Goal: Task Accomplishment & Management: Use online tool/utility

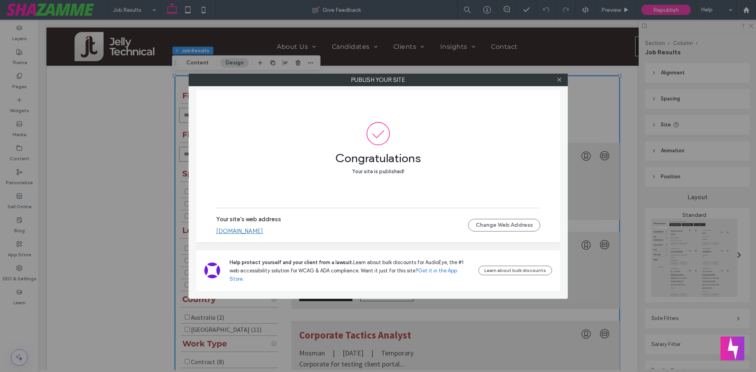
scroll to position [3978, 0]
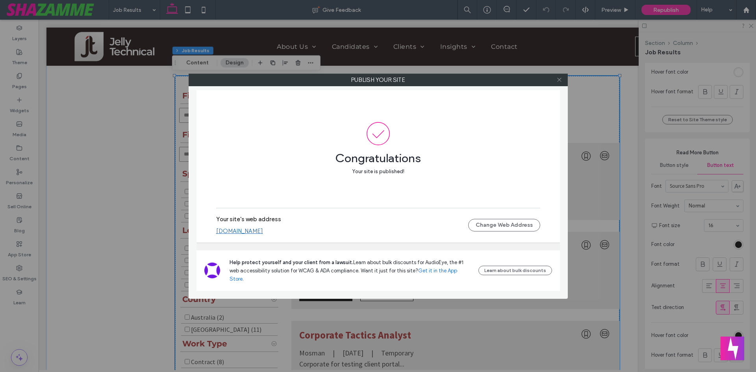
click at [560, 79] on icon at bounding box center [559, 80] width 6 height 6
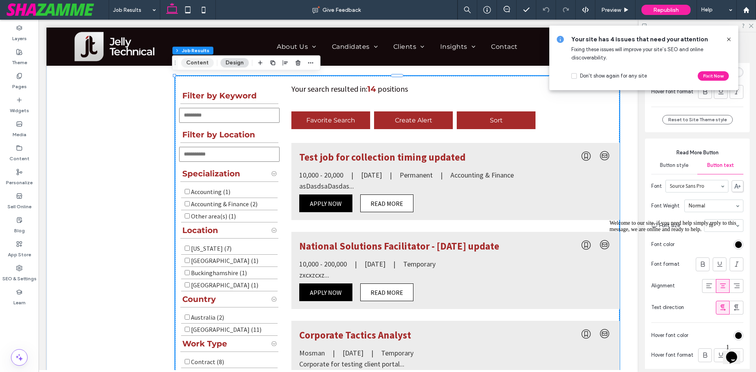
click at [198, 62] on button "Content" at bounding box center [197, 62] width 33 height 9
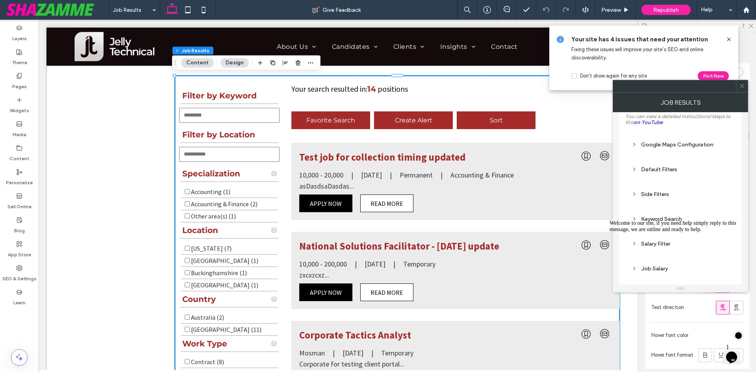
scroll to position [79, 0]
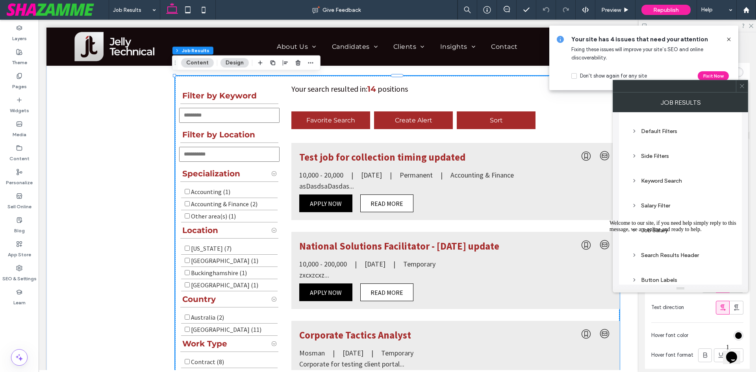
click at [610, 220] on icon "Chat attention grabber" at bounding box center [610, 220] width 0 height 0
click at [668, 279] on div "Button Labels" at bounding box center [681, 280] width 98 height 7
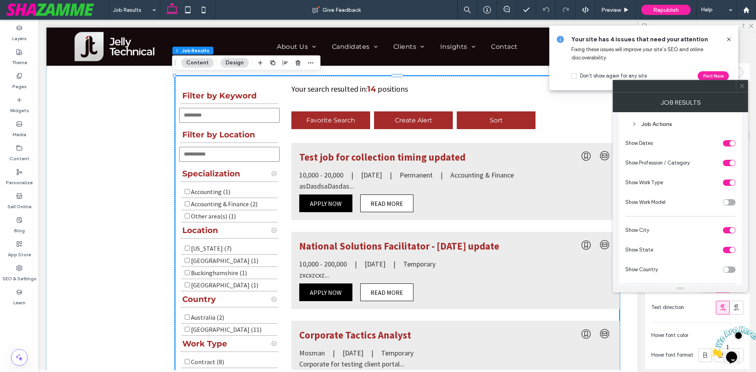
scroll to position [531, 0]
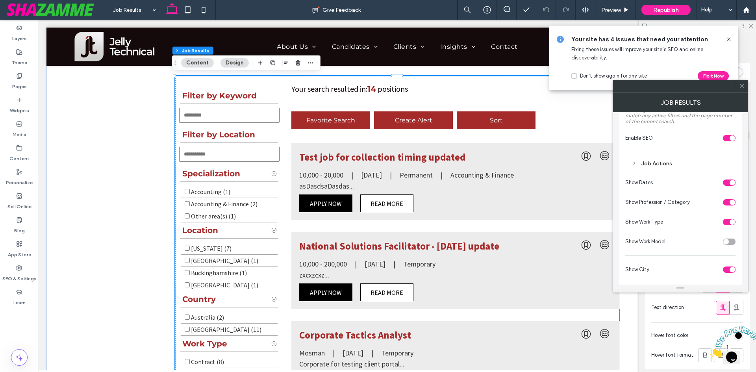
click at [659, 160] on div "Job Actions" at bounding box center [681, 163] width 98 height 7
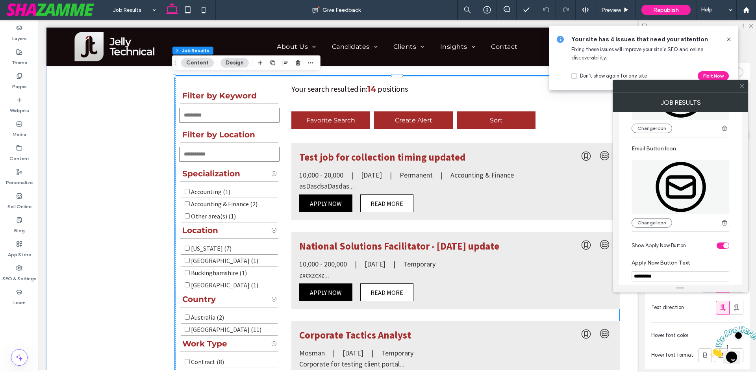
scroll to position [885, 0]
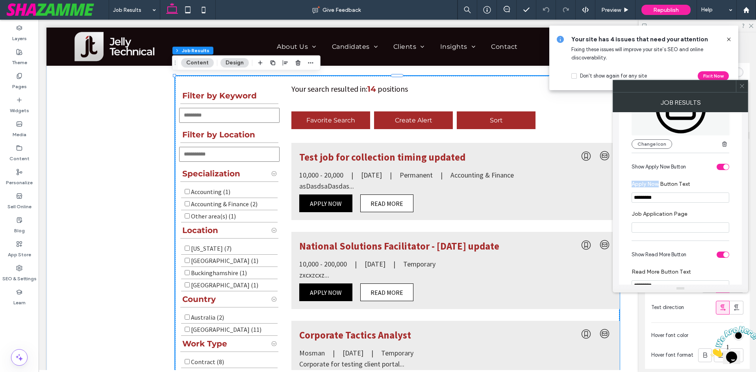
drag, startPoint x: 659, startPoint y: 179, endPoint x: 627, endPoint y: 180, distance: 31.5
click at [627, 180] on div "**********" at bounding box center [680, 99] width 110 height 599
copy label "Apply Now"
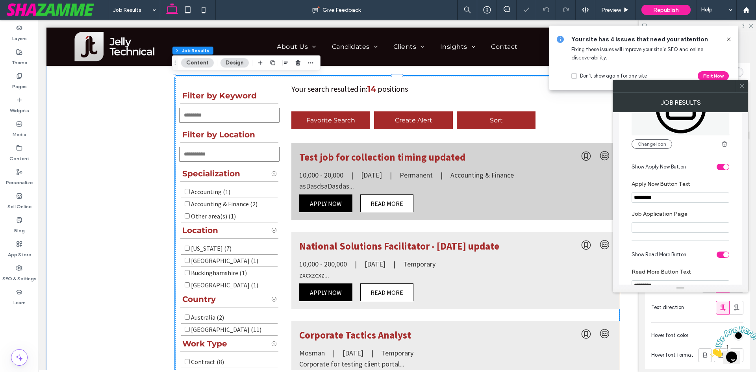
drag, startPoint x: 710, startPoint y: 209, endPoint x: 576, endPoint y: 189, distance: 135.8
paste input "Apply Now Button Text"
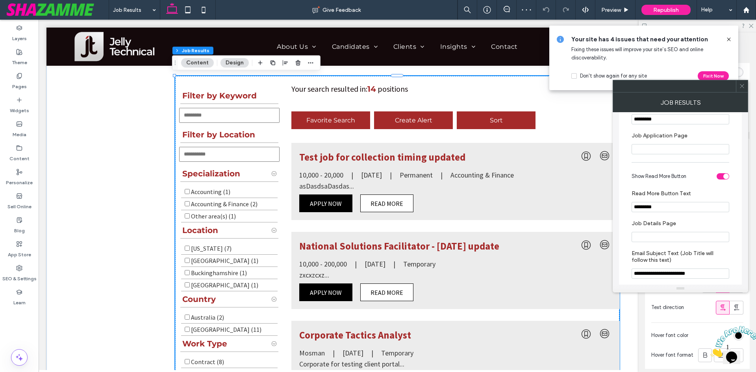
scroll to position [964, 0]
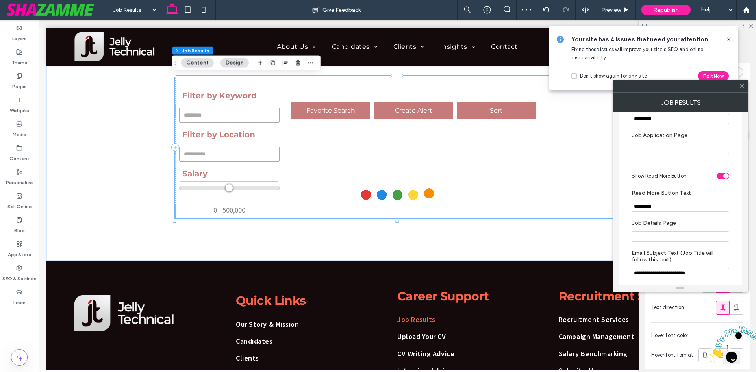
type input "*********"
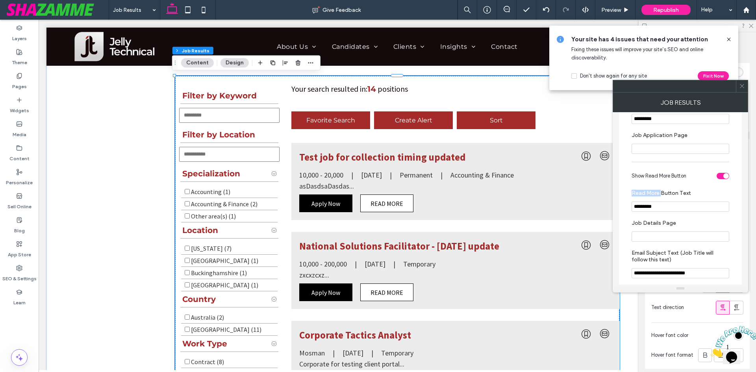
drag, startPoint x: 660, startPoint y: 192, endPoint x: 630, endPoint y: 192, distance: 30.3
click at [630, 192] on div "**********" at bounding box center [680, 20] width 110 height 599
copy label "Read More"
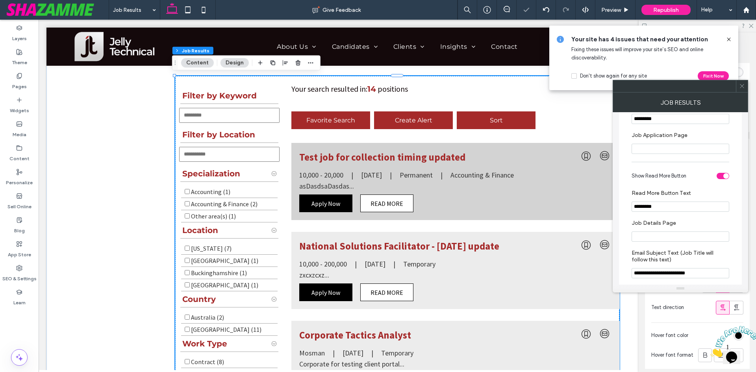
drag, startPoint x: 707, startPoint y: 223, endPoint x: 604, endPoint y: 205, distance: 104.7
paste input "Read More Button Text"
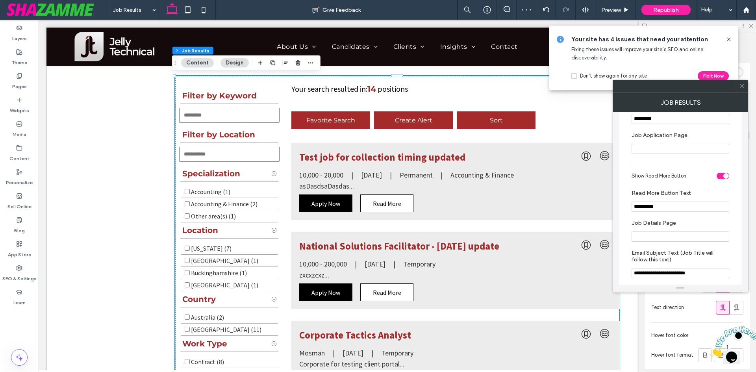
type input "*********"
click at [742, 86] on use at bounding box center [742, 86] width 4 height 4
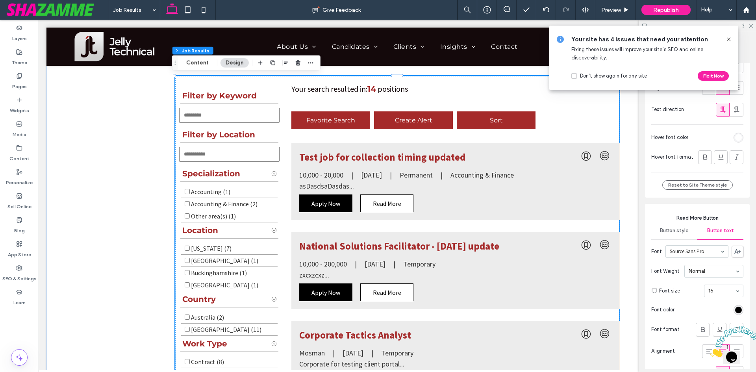
scroll to position [3911, 0]
click at [696, 263] on section "Font Source Sans Pro" at bounding box center [697, 253] width 92 height 20
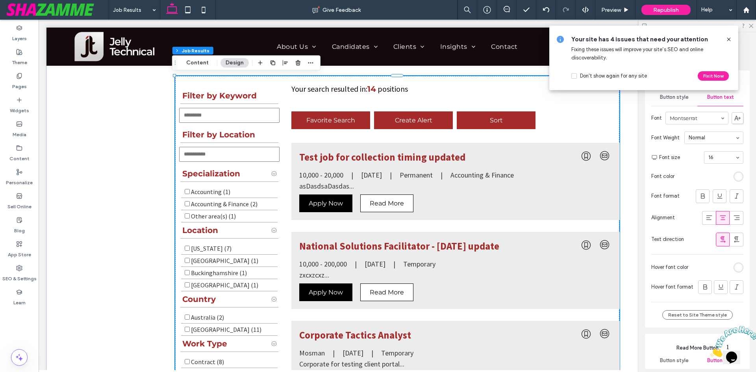
scroll to position [3714, 0]
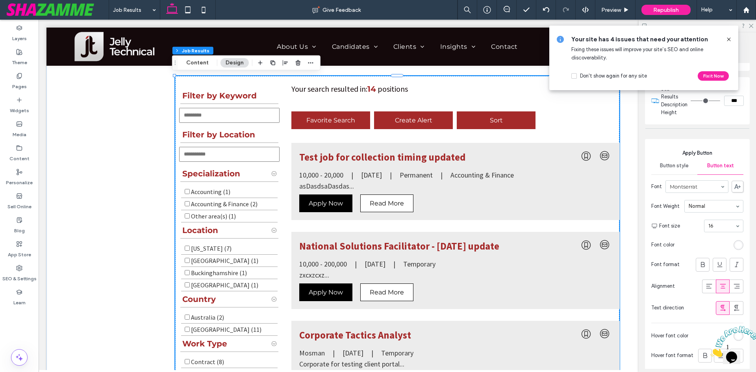
click at [668, 169] on span "Button style" at bounding box center [674, 166] width 29 height 6
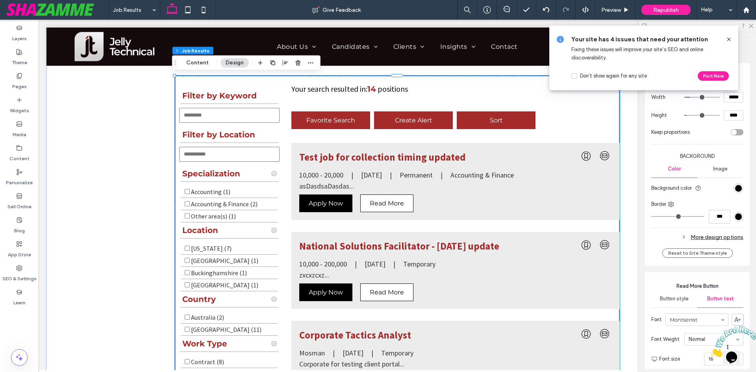
scroll to position [3832, 0]
click at [725, 242] on div "More design options" at bounding box center [697, 236] width 92 height 11
click at [736, 256] on div "rgb(0, 0, 0)" at bounding box center [738, 252] width 7 height 7
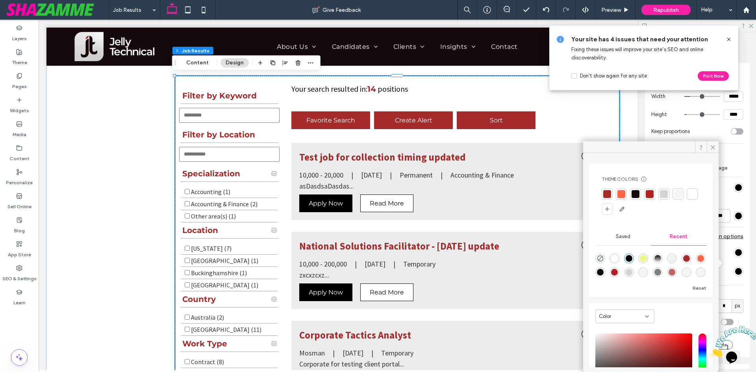
click at [607, 193] on div at bounding box center [607, 194] width 8 height 8
click at [712, 148] on icon at bounding box center [713, 148] width 6 height 6
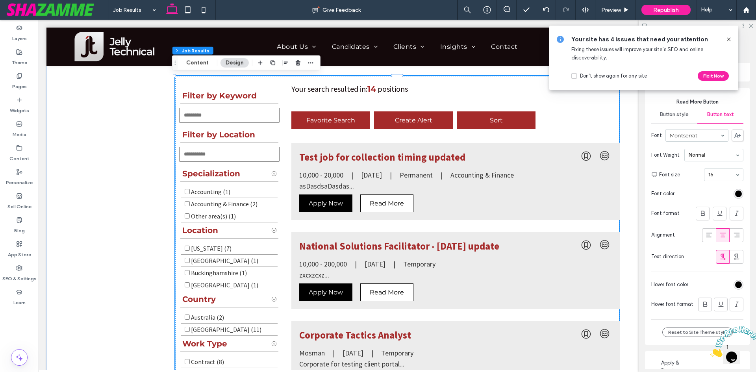
scroll to position [4108, 0]
click at [671, 118] on span "Button style" at bounding box center [674, 115] width 29 height 6
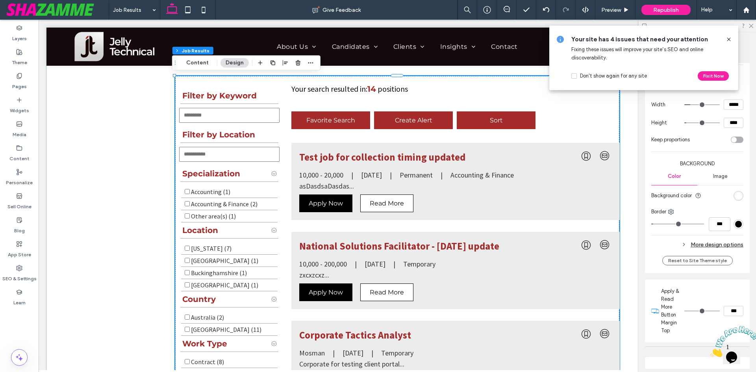
scroll to position [4187, 0]
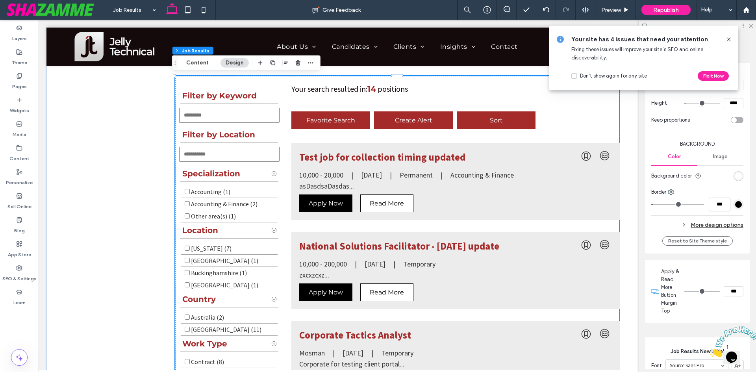
click at [716, 230] on div "More design options" at bounding box center [697, 225] width 92 height 11
click at [737, 245] on div "rgb(255, 255, 255)" at bounding box center [738, 241] width 7 height 7
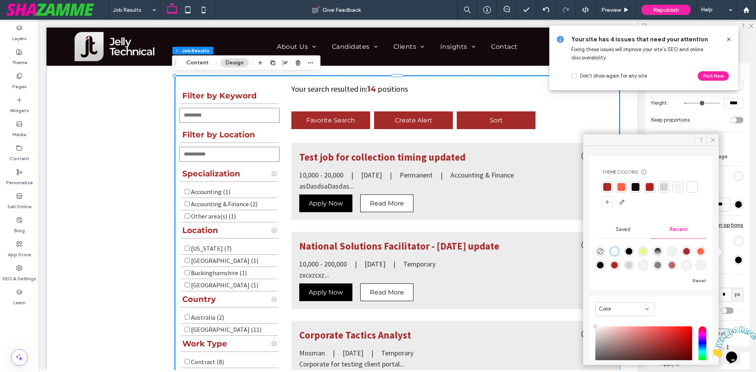
click at [609, 185] on div at bounding box center [607, 187] width 8 height 8
click at [712, 140] on icon at bounding box center [713, 140] width 6 height 6
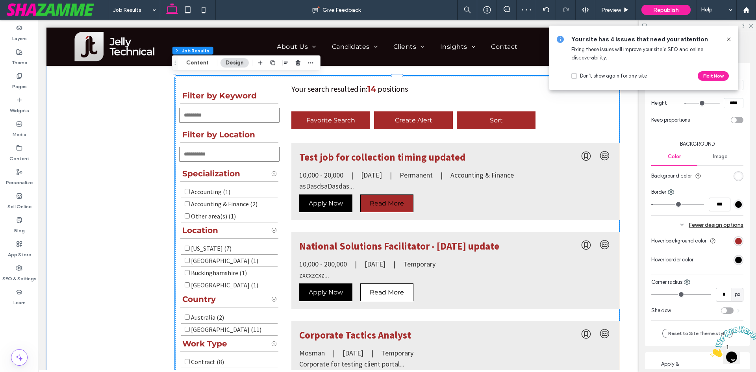
click at [736, 263] on div "rgb(0, 0, 0)" at bounding box center [738, 260] width 7 height 7
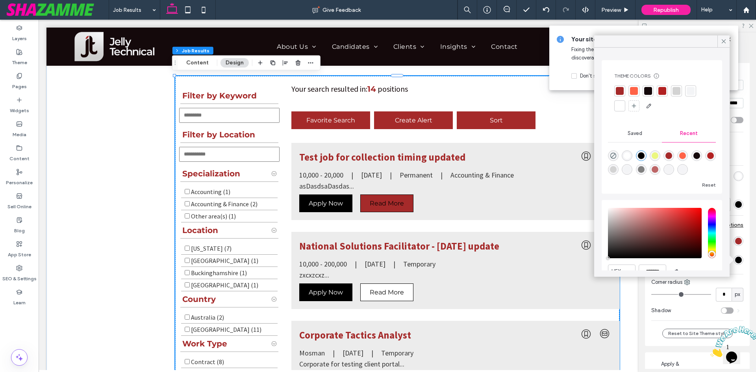
click at [621, 91] on div at bounding box center [620, 91] width 8 height 8
click at [724, 42] on icon at bounding box center [723, 41] width 7 height 7
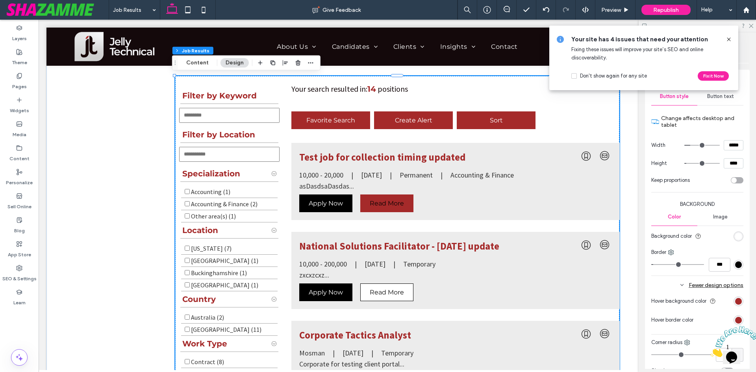
scroll to position [4068, 0]
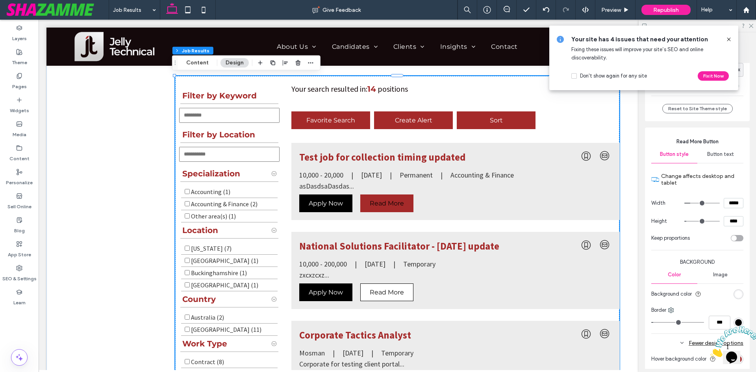
click at [726, 163] on div "Button text" at bounding box center [720, 154] width 46 height 17
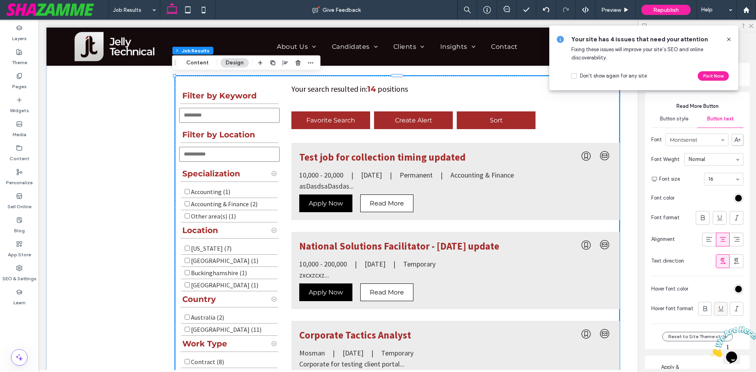
scroll to position [4187, 0]
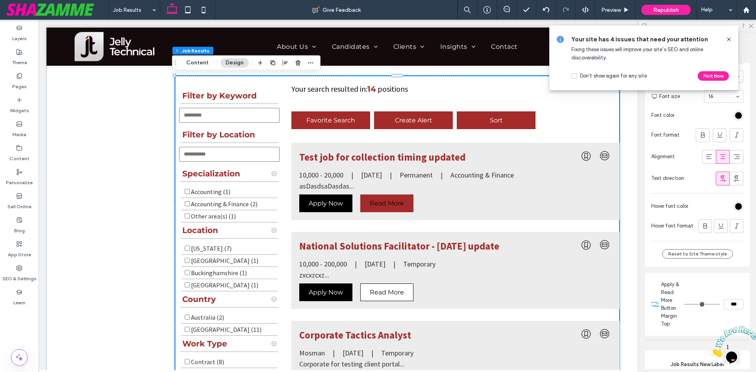
click at [736, 211] on div "rgb(0, 0, 0)" at bounding box center [739, 207] width 10 height 10
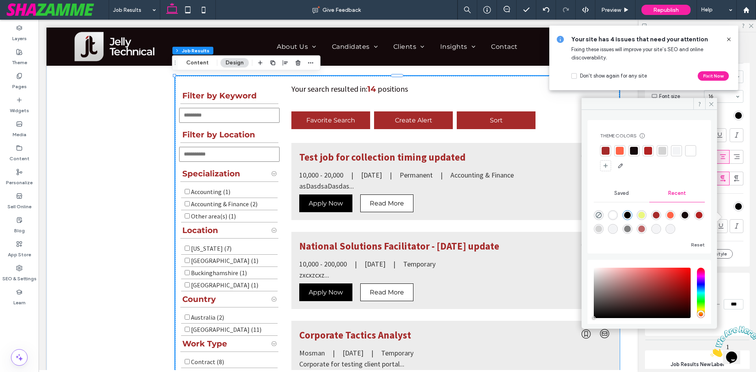
click at [687, 155] on div at bounding box center [691, 151] width 8 height 8
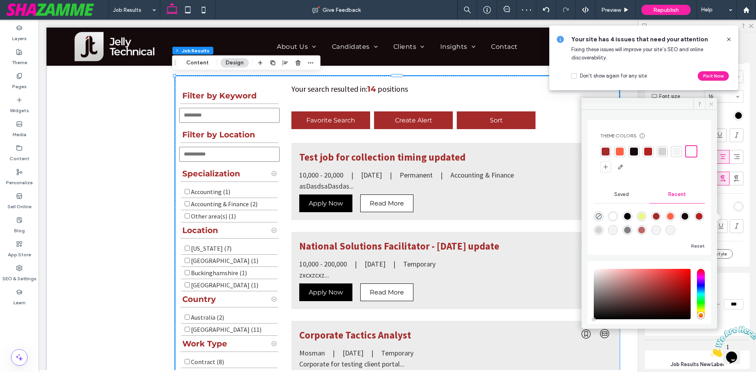
click at [711, 106] on icon at bounding box center [712, 104] width 6 height 6
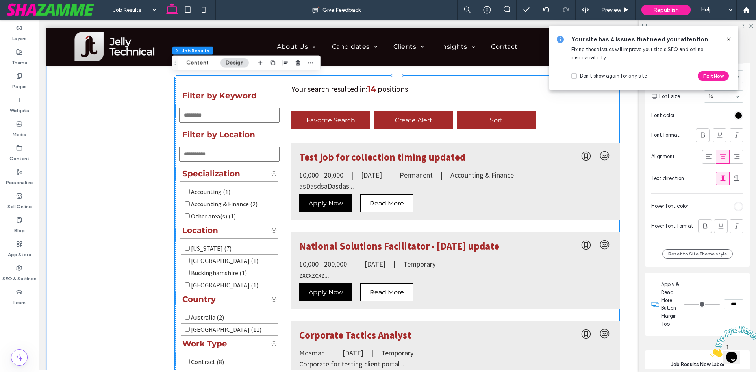
click at [730, 39] on icon at bounding box center [729, 39] width 6 height 6
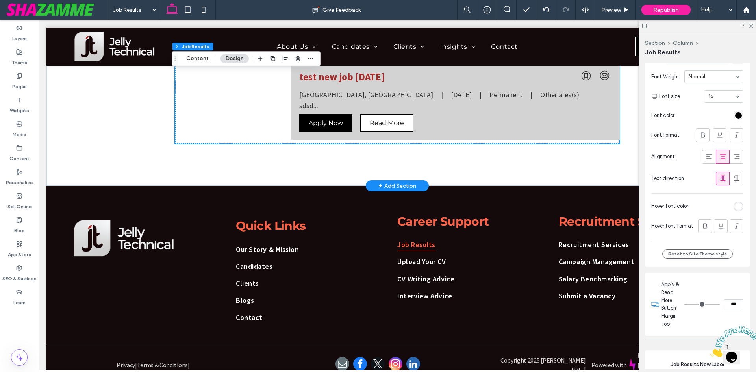
scroll to position [1437, 0]
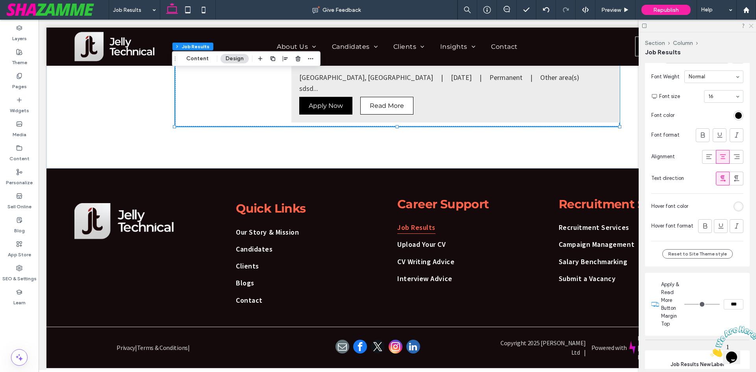
click at [750, 26] on icon at bounding box center [750, 25] width 5 height 5
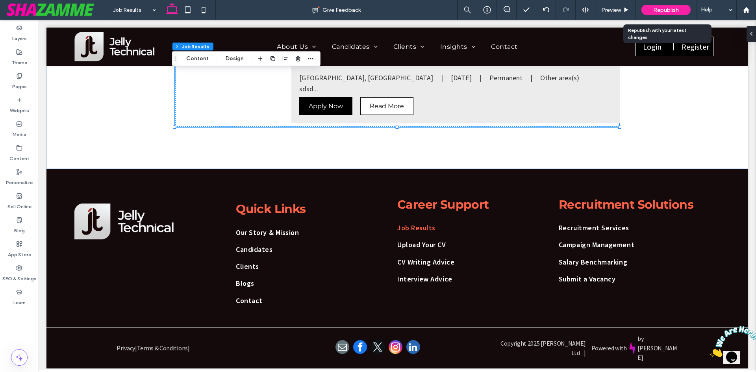
click at [646, 9] on div "Republish" at bounding box center [666, 10] width 49 height 10
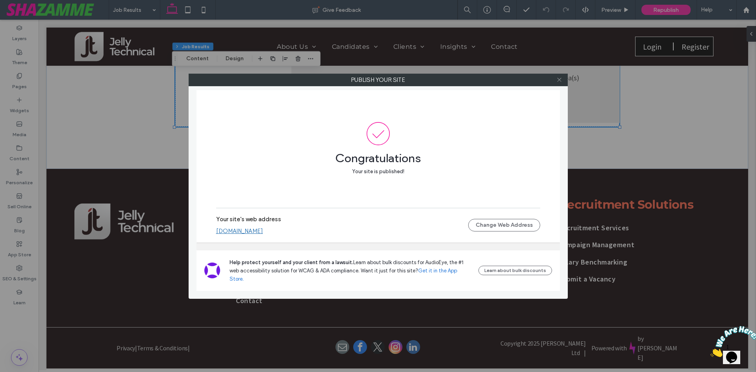
click at [560, 81] on icon at bounding box center [559, 80] width 6 height 6
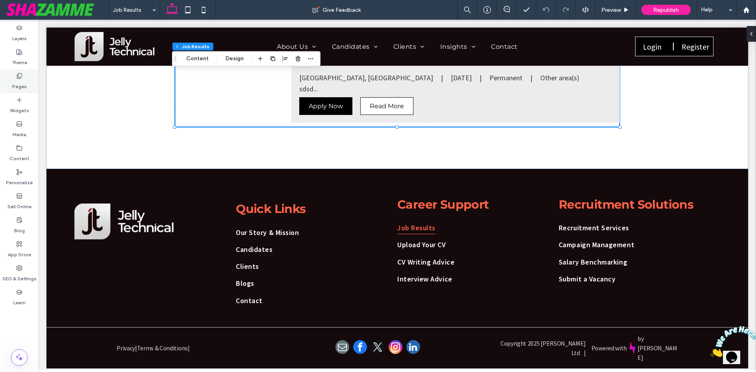
click at [28, 85] on div "Pages" at bounding box center [19, 81] width 39 height 24
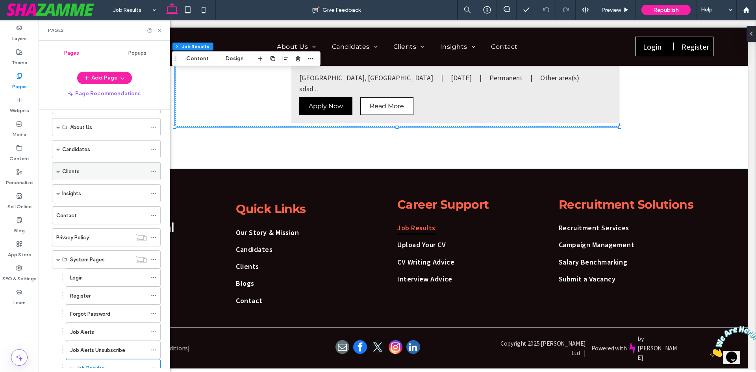
scroll to position [39, 0]
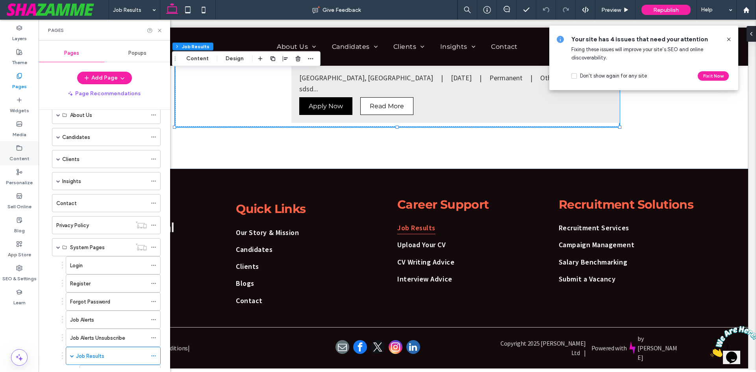
click at [0, 153] on div "Content" at bounding box center [19, 153] width 39 height 24
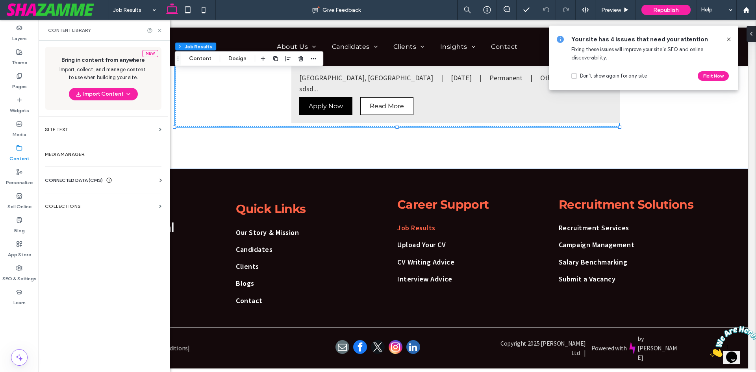
click at [64, 210] on section "Collections" at bounding box center [103, 206] width 129 height 18
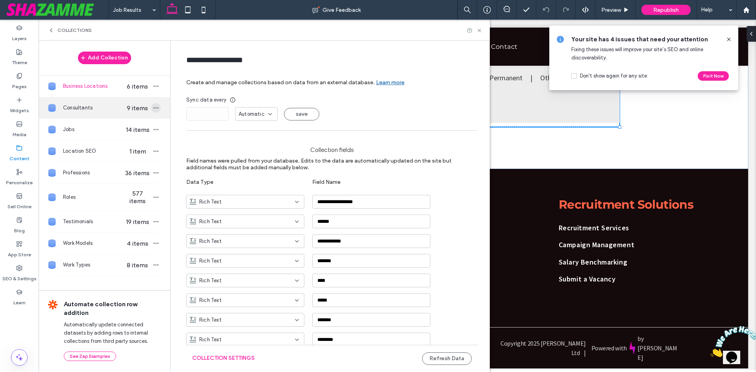
click at [153, 108] on icon "button" at bounding box center [156, 108] width 6 height 6
type input "**********"
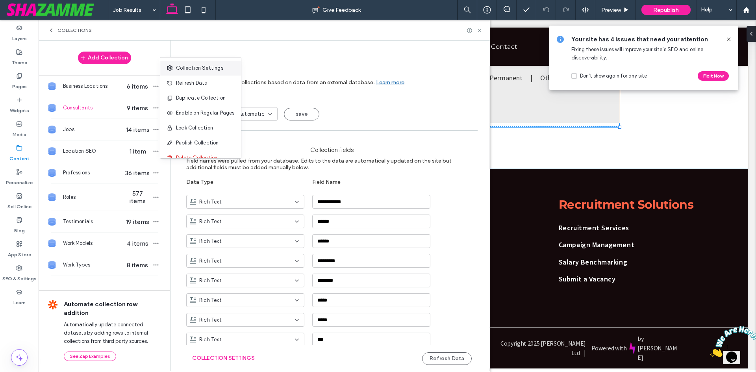
click at [196, 66] on span "Collection Settings" at bounding box center [199, 68] width 47 height 8
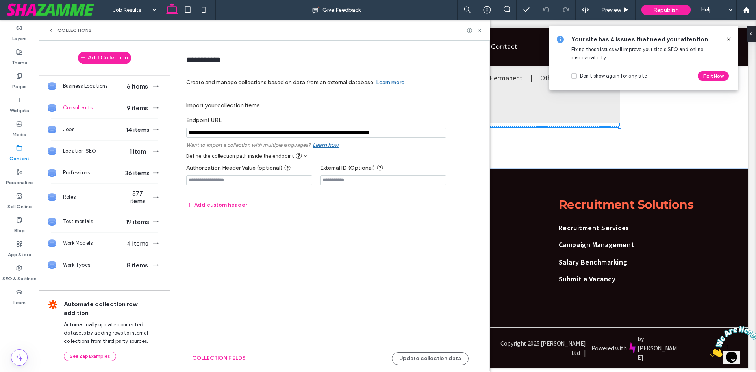
drag, startPoint x: 363, startPoint y: 132, endPoint x: 343, endPoint y: 134, distance: 20.6
click at [343, 134] on input "notEmpty" at bounding box center [316, 133] width 260 height 10
paste input "**********"
type input "**********"
click at [430, 360] on button "Update collection data" at bounding box center [430, 358] width 77 height 13
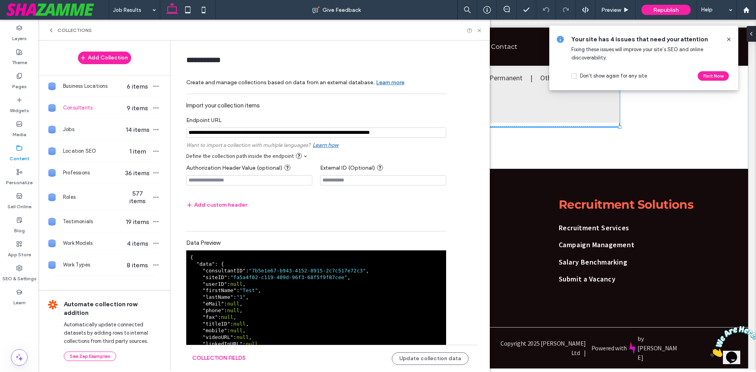
scroll to position [22, 0]
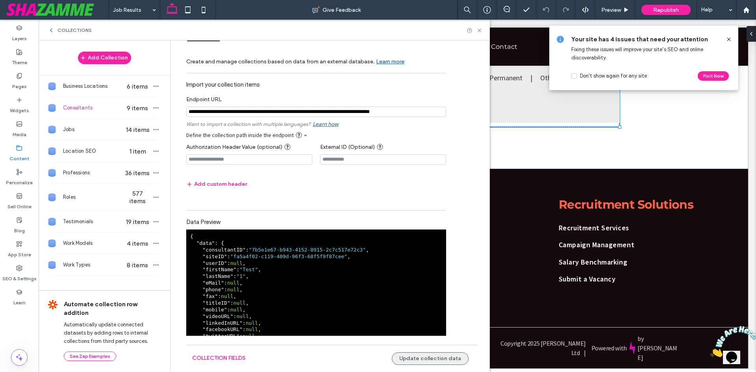
click at [432, 352] on button "Update collection data" at bounding box center [430, 358] width 77 height 13
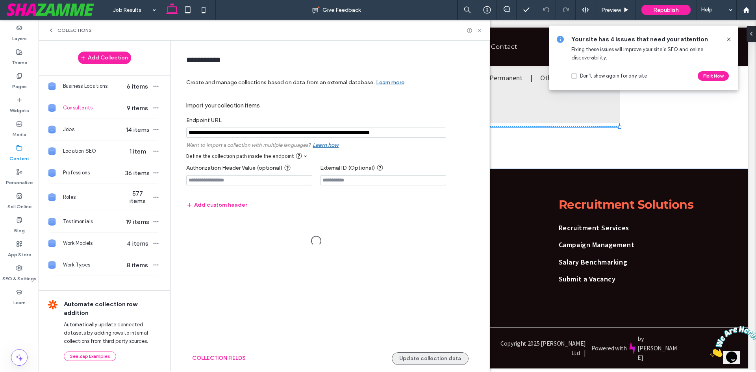
scroll to position [0, 0]
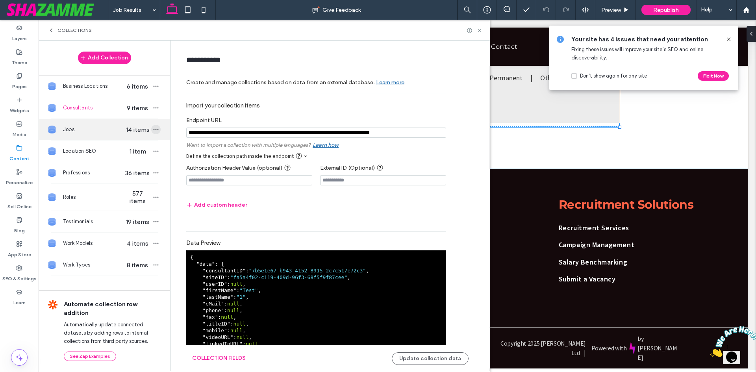
click at [153, 131] on icon "button" at bounding box center [156, 129] width 6 height 6
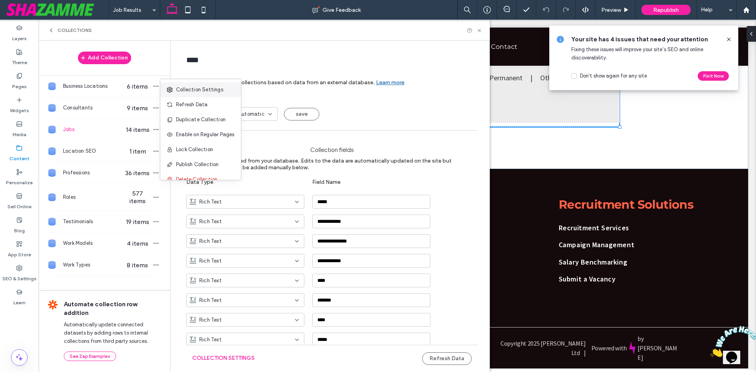
click at [181, 91] on span "Collection Settings" at bounding box center [199, 90] width 47 height 8
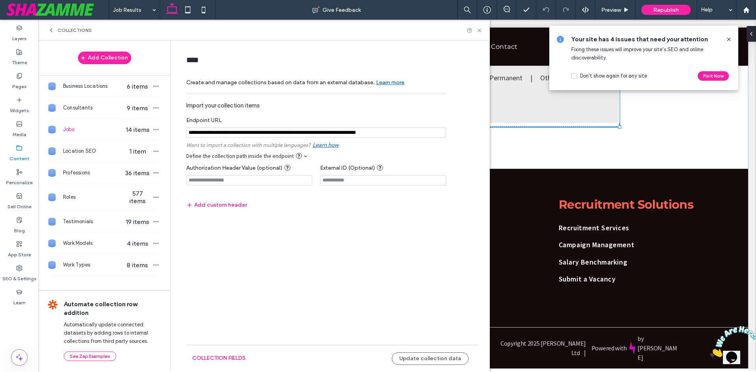
drag, startPoint x: 363, startPoint y: 134, endPoint x: 341, endPoint y: 135, distance: 21.7
click at [341, 135] on input "notEmpty" at bounding box center [316, 133] width 260 height 10
paste input "**********"
type input "**********"
click at [460, 241] on form "**** Create and manage collections based on data from an external database. Lea…" at bounding box center [331, 155] width 315 height 215
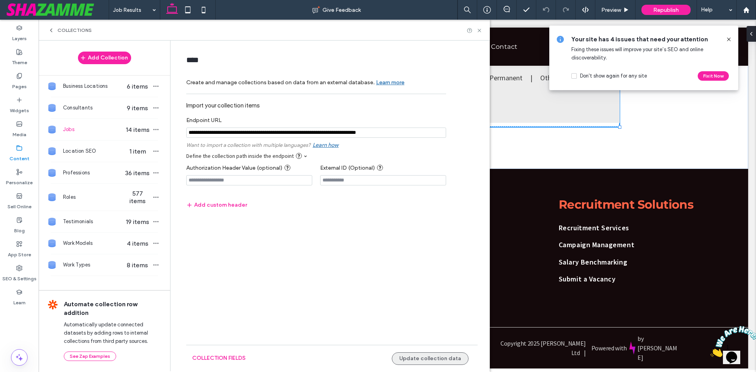
click at [445, 356] on button "Update collection data" at bounding box center [430, 358] width 77 height 13
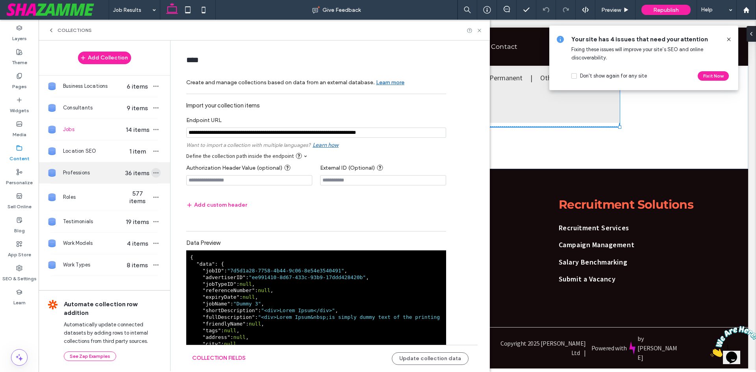
click at [155, 173] on icon "button" at bounding box center [156, 173] width 6 height 6
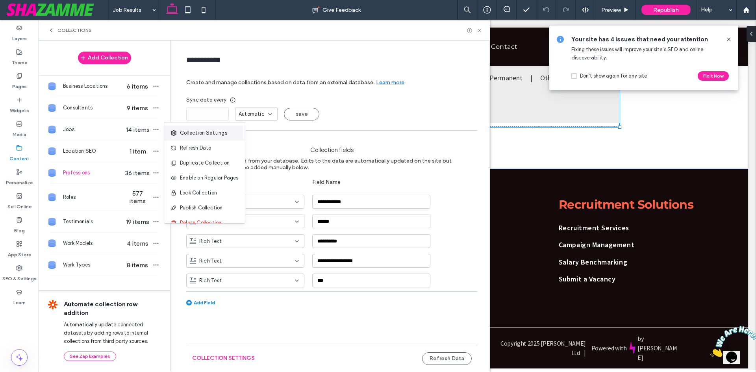
click at [200, 133] on span "Collection Settings" at bounding box center [203, 133] width 47 height 8
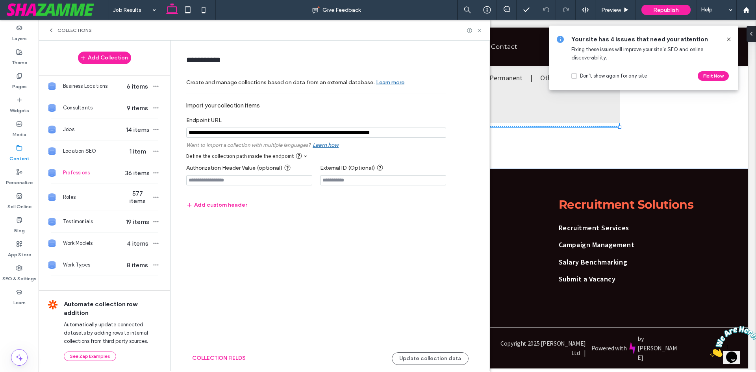
drag, startPoint x: 363, startPoint y: 134, endPoint x: 341, endPoint y: 135, distance: 21.3
click at [341, 135] on input "notEmpty" at bounding box center [316, 133] width 260 height 10
paste input "**********"
type input "**********"
click at [434, 358] on button "Update collection data" at bounding box center [430, 358] width 77 height 13
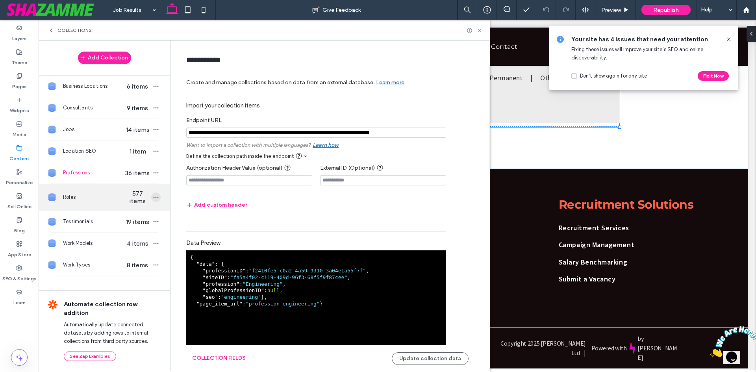
click at [153, 197] on icon "button" at bounding box center [156, 197] width 6 height 6
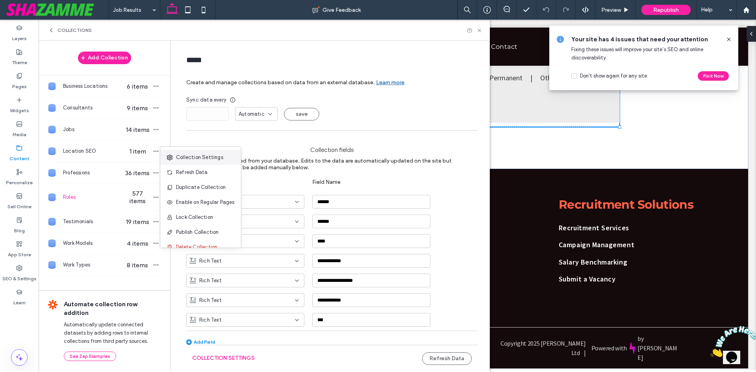
click at [198, 159] on span "Collection Settings" at bounding box center [199, 158] width 47 height 8
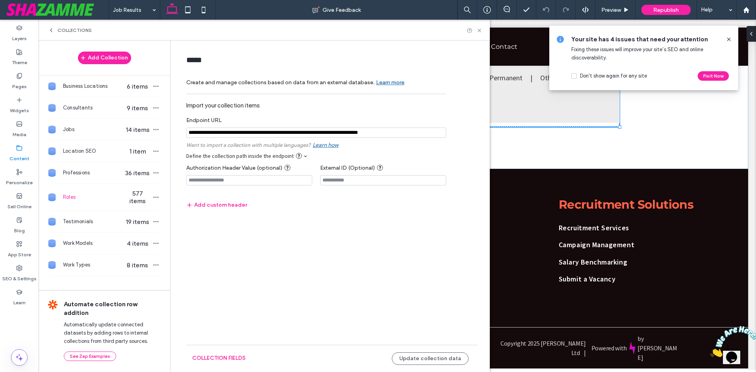
drag, startPoint x: 364, startPoint y: 135, endPoint x: 343, endPoint y: 135, distance: 20.9
click at [343, 135] on input "notEmpty" at bounding box center [316, 133] width 260 height 10
paste input "**********"
type input "**********"
click at [430, 365] on div "collection fields Update collection data" at bounding box center [331, 358] width 291 height 27
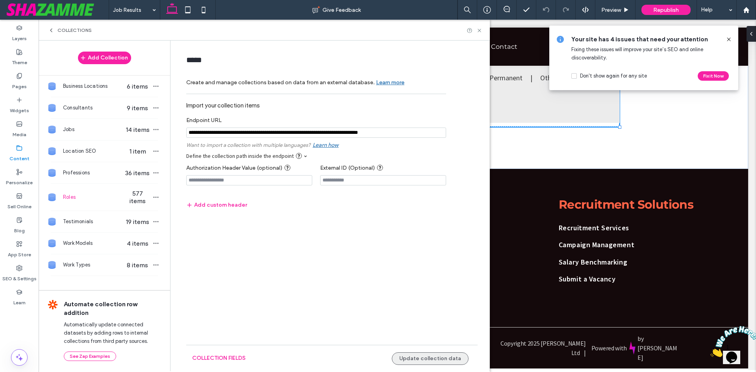
click at [429, 362] on button "Update collection data" at bounding box center [430, 358] width 77 height 13
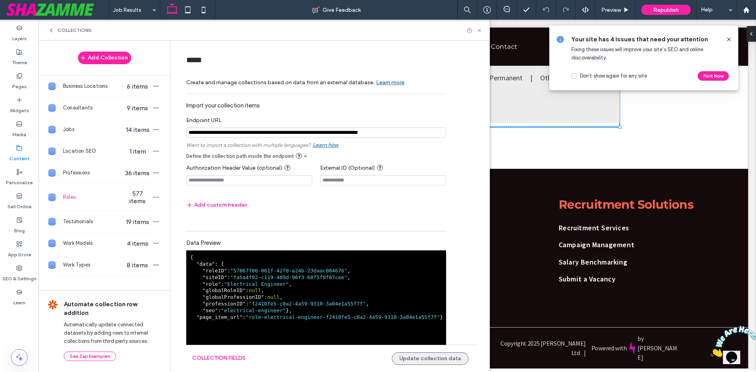
click at [417, 360] on button "Update collection data" at bounding box center [430, 358] width 77 height 13
click at [154, 223] on icon "button" at bounding box center [156, 222] width 6 height 6
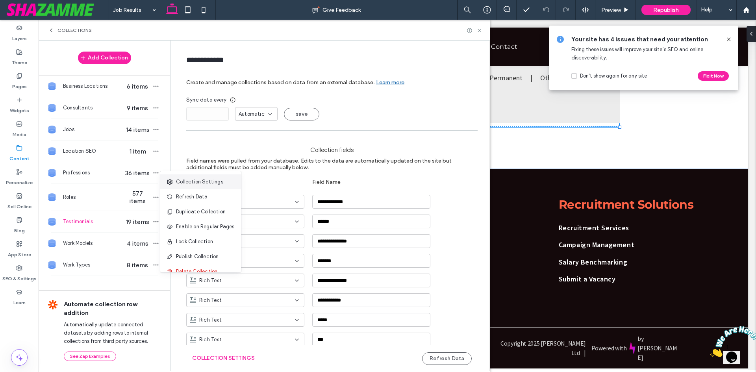
click at [185, 180] on span "Collection Settings" at bounding box center [199, 182] width 47 height 8
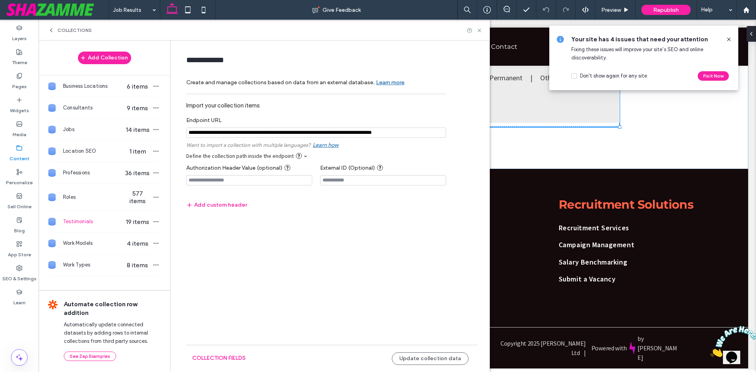
drag, startPoint x: 363, startPoint y: 134, endPoint x: 341, endPoint y: 136, distance: 22.1
click at [341, 136] on input "notEmpty" at bounding box center [316, 133] width 260 height 10
paste input "**********"
type input "**********"
click at [440, 356] on button "Update collection data" at bounding box center [430, 358] width 77 height 13
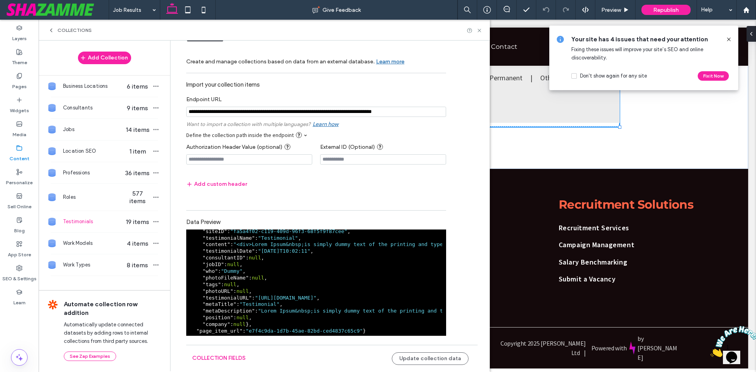
scroll to position [53, 0]
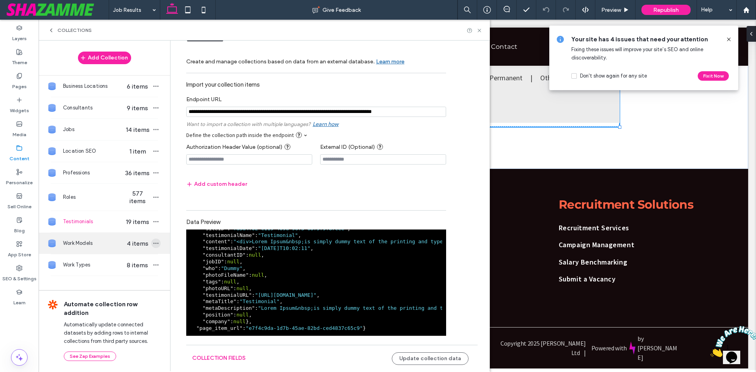
click at [153, 246] on icon "button" at bounding box center [156, 243] width 6 height 6
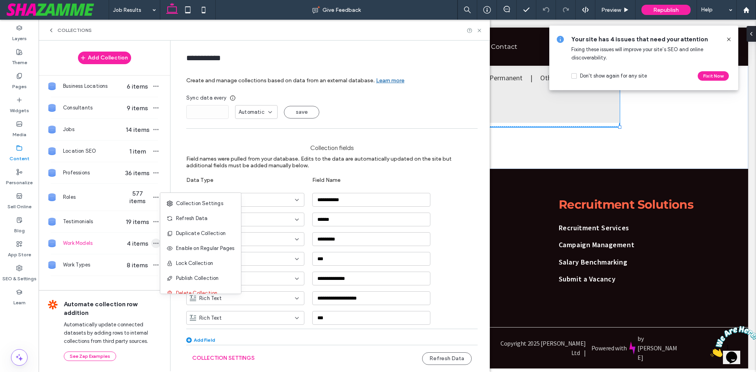
scroll to position [2, 0]
click at [192, 203] on span "Collection Settings" at bounding box center [199, 204] width 47 height 8
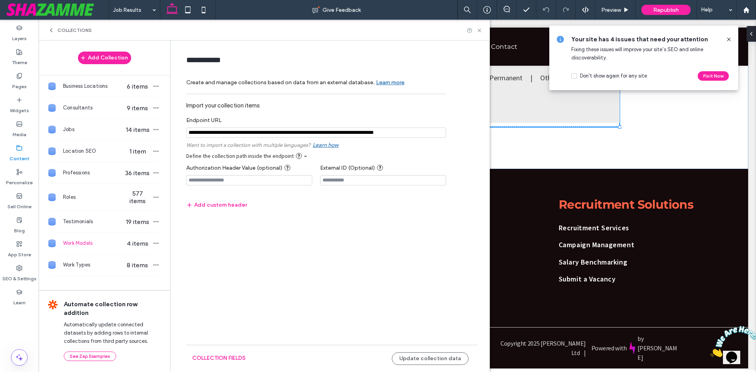
scroll to position [0, 0]
drag, startPoint x: 363, startPoint y: 132, endPoint x: 343, endPoint y: 133, distance: 20.5
click at [343, 133] on input "notEmpty" at bounding box center [316, 133] width 260 height 10
paste input "**********"
type input "**********"
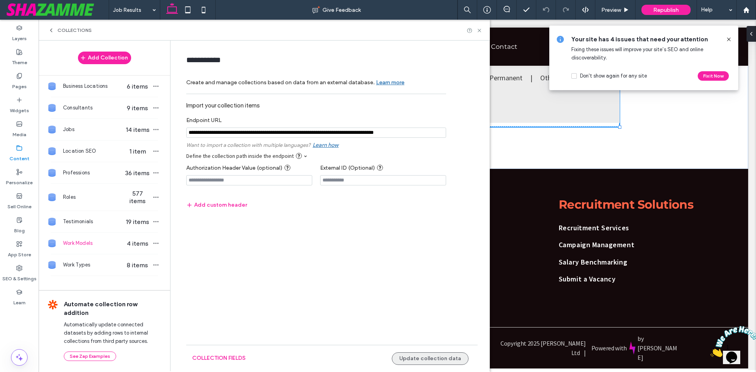
click at [423, 354] on button "Update collection data" at bounding box center [430, 358] width 77 height 13
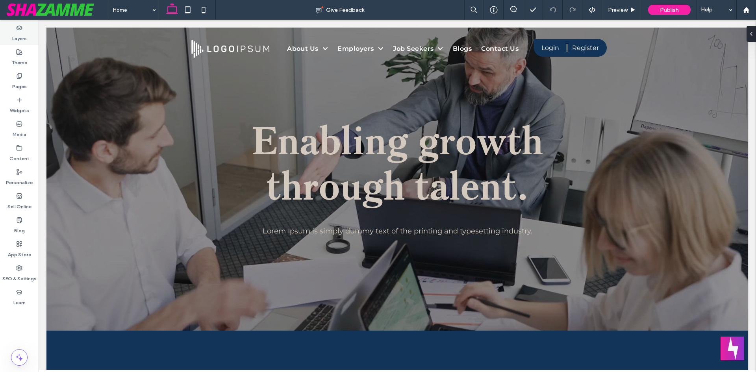
click at [21, 43] on div "Layers" at bounding box center [19, 33] width 39 height 24
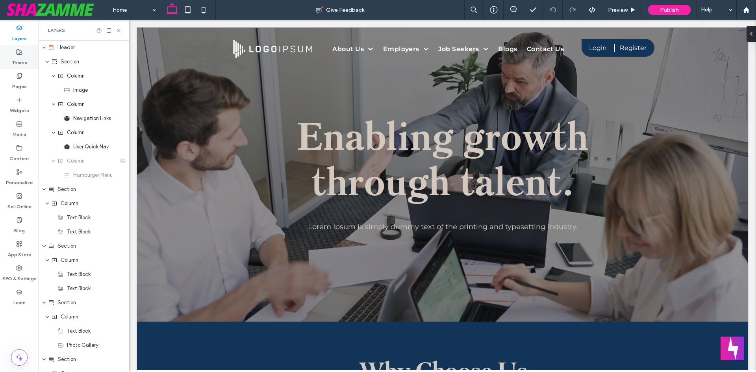
click at [20, 50] on use at bounding box center [20, 52] width 6 height 6
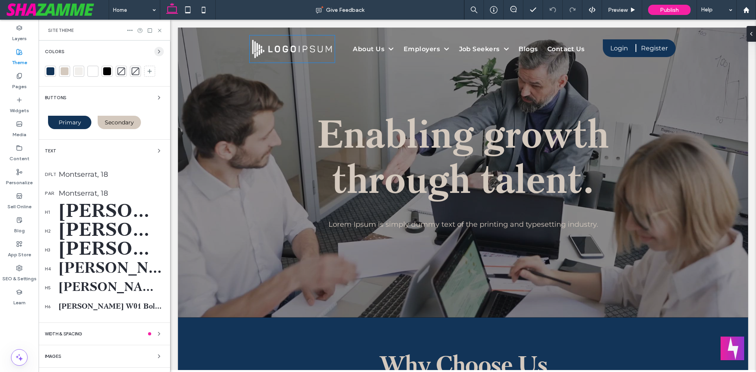
click at [156, 51] on icon "button" at bounding box center [159, 51] width 6 height 6
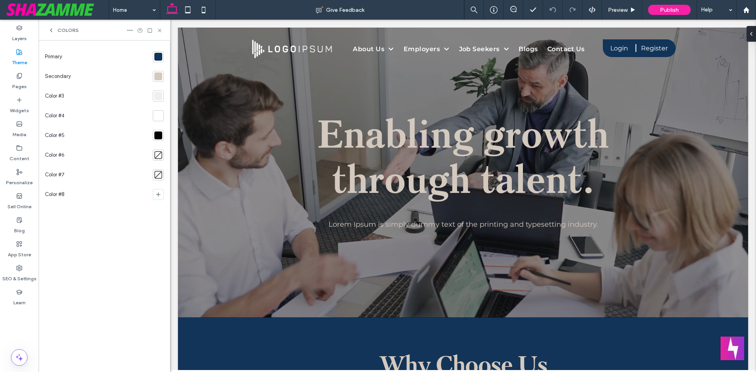
click at [157, 57] on div at bounding box center [158, 57] width 8 height 8
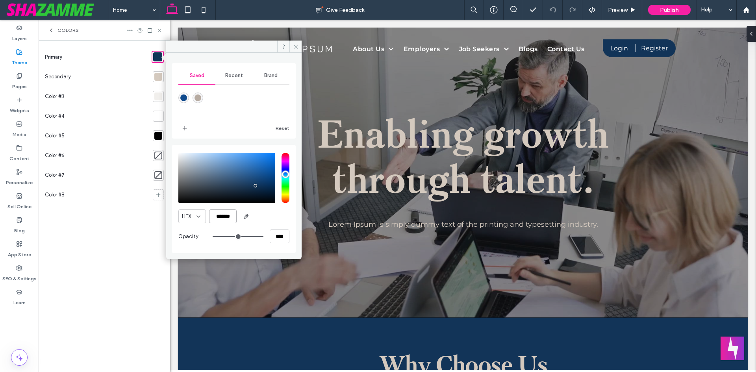
drag, startPoint x: 232, startPoint y: 212, endPoint x: 216, endPoint y: 213, distance: 15.8
click at [216, 213] on input "*******" at bounding box center [223, 217] width 28 height 14
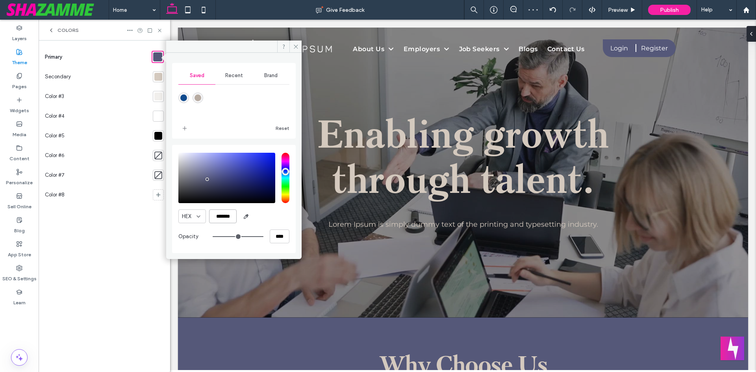
type input "*******"
click at [155, 75] on div at bounding box center [158, 77] width 8 height 8
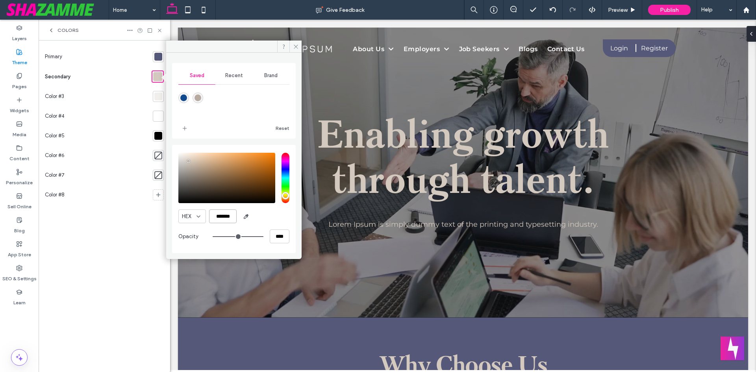
drag, startPoint x: 236, startPoint y: 219, endPoint x: 216, endPoint y: 223, distance: 20.2
click at [216, 223] on div "HEX ******* Opacity ****" at bounding box center [233, 199] width 111 height 100
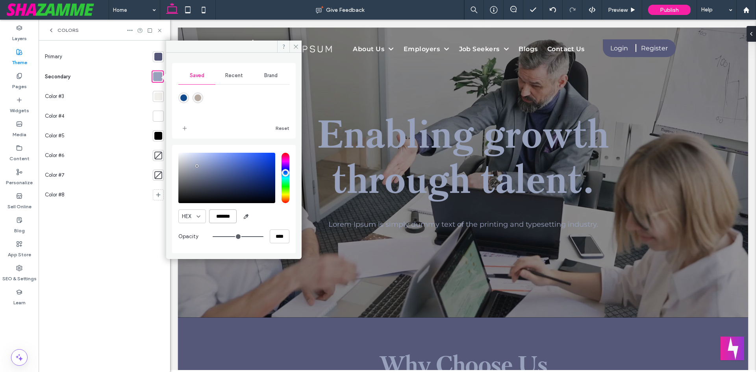
type input "*******"
click at [160, 101] on div at bounding box center [158, 96] width 11 height 11
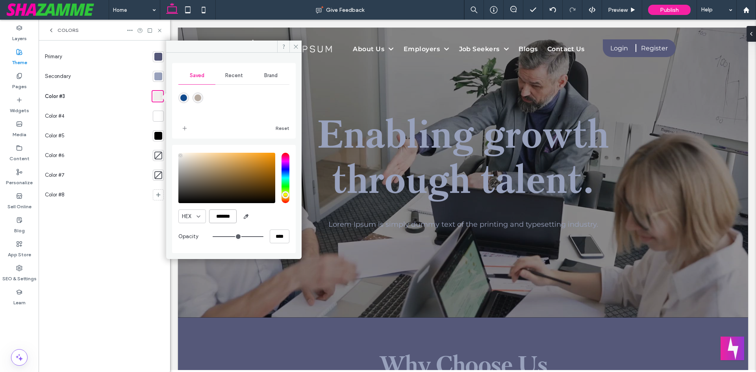
drag, startPoint x: 232, startPoint y: 221, endPoint x: 217, endPoint y: 219, distance: 14.7
click at [217, 219] on input "*******" at bounding box center [223, 217] width 28 height 14
type input "*******"
click at [155, 118] on div at bounding box center [158, 116] width 8 height 8
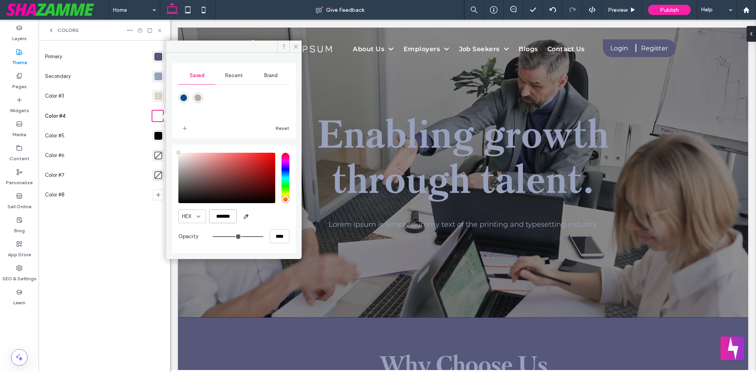
drag, startPoint x: 229, startPoint y: 215, endPoint x: 219, endPoint y: 219, distance: 11.2
click at [219, 219] on input "*******" at bounding box center [223, 217] width 28 height 14
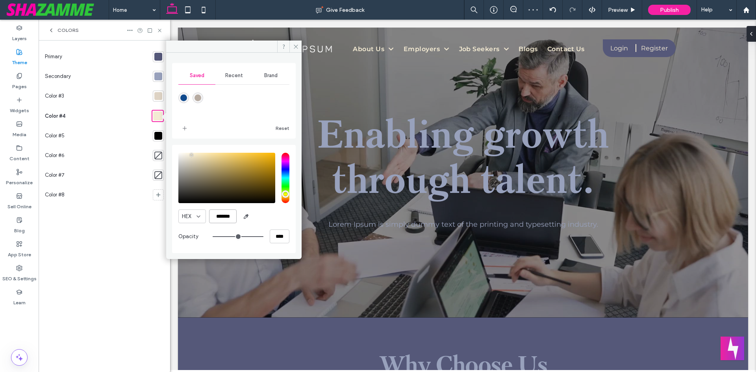
type input "*******"
click at [159, 158] on div at bounding box center [158, 156] width 8 height 8
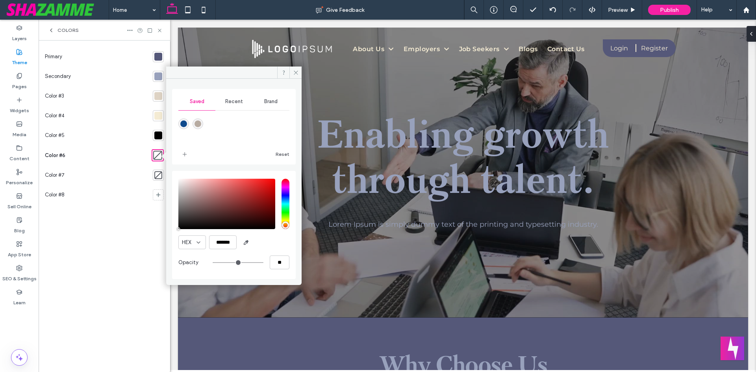
type input "*******"
type input "***"
type input "****"
type input "*******"
drag, startPoint x: 227, startPoint y: 206, endPoint x: 145, endPoint y: 162, distance: 93.2
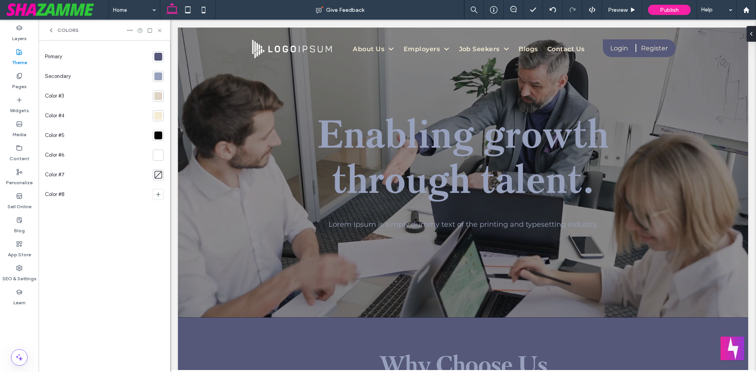
click at [162, 30] on icon at bounding box center [160, 31] width 6 height 6
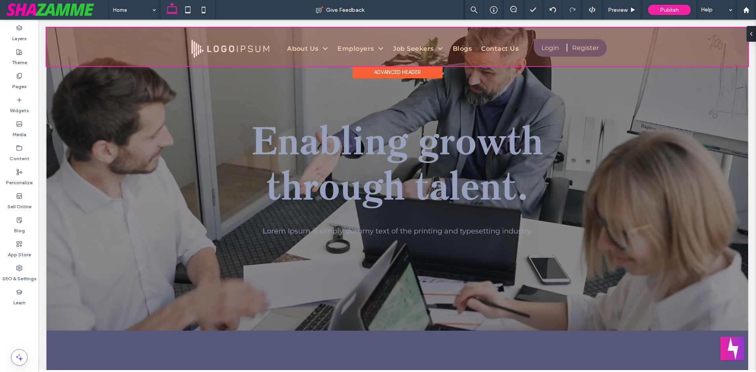
click at [398, 72] on div "Advanced Header" at bounding box center [397, 72] width 90 height 12
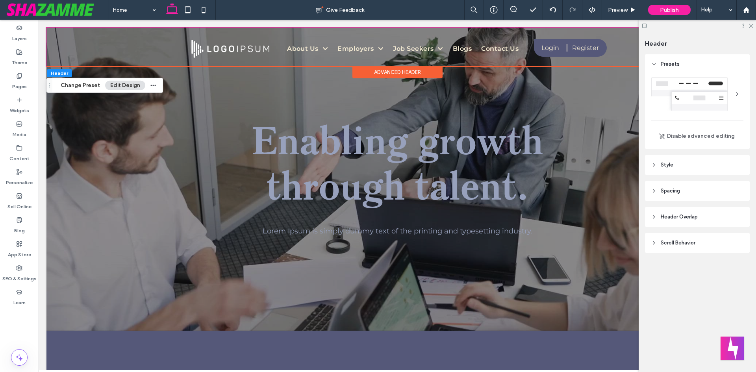
click at [677, 192] on span "Spacing" at bounding box center [670, 191] width 19 height 8
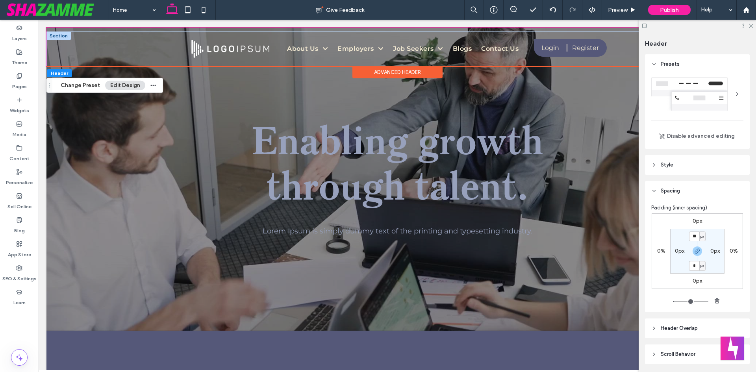
click at [54, 38] on div at bounding box center [58, 36] width 24 height 9
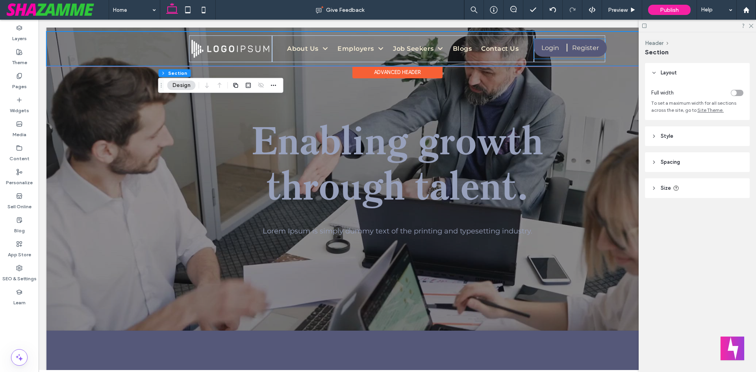
click at [600, 58] on div "Login Register User Dashboard Client Portal Signout" at bounding box center [569, 49] width 71 height 20
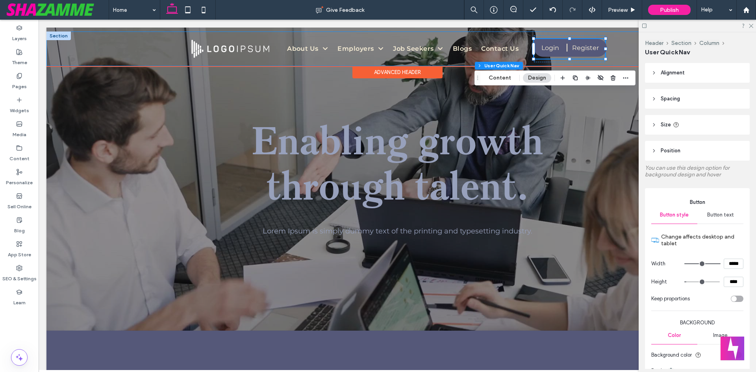
click at [134, 47] on div "About Us Our Story Meet the team Employers Services Sector 1 recruitment Submit…" at bounding box center [397, 49] width 702 height 35
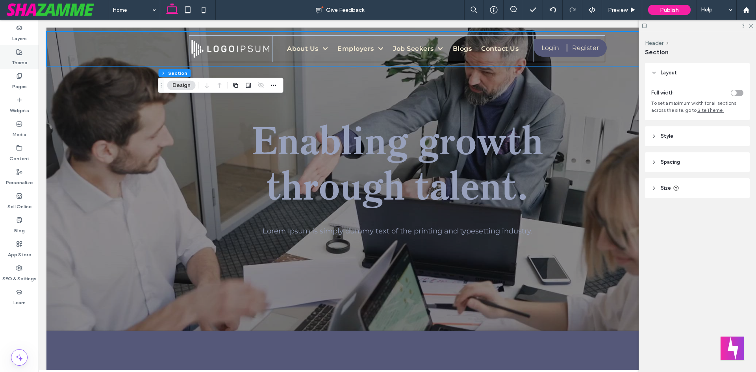
drag, startPoint x: 17, startPoint y: 57, endPoint x: 20, endPoint y: 54, distance: 4.5
click at [17, 57] on label "Theme" at bounding box center [19, 60] width 15 height 11
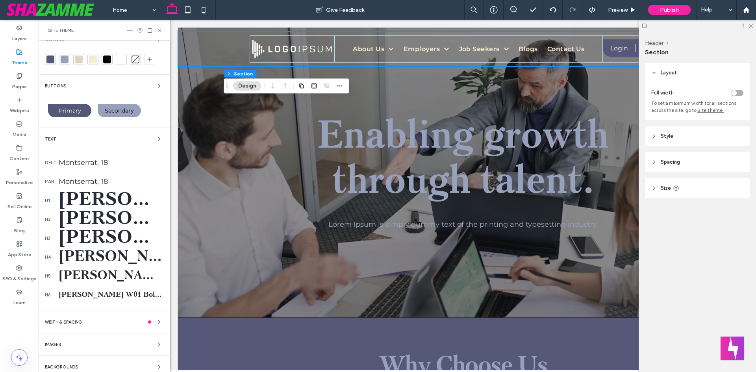
scroll to position [18, 0]
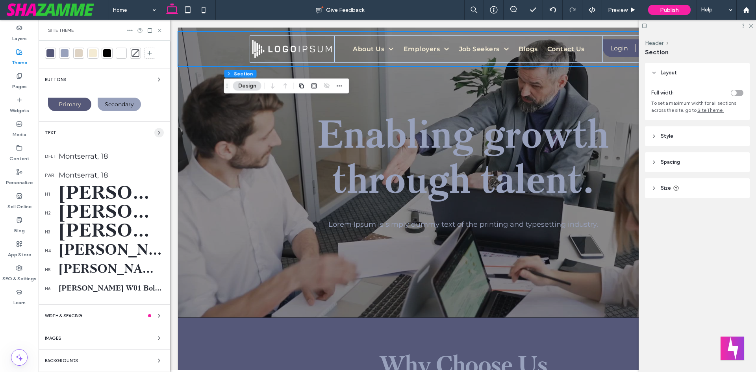
click at [156, 130] on icon "button" at bounding box center [159, 133] width 6 height 6
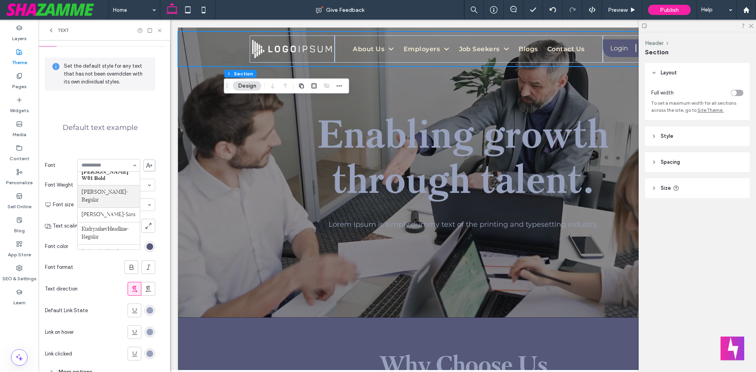
scroll to position [269, 0]
click at [102, 134] on label "Default text example" at bounding box center [100, 128] width 75 height 24
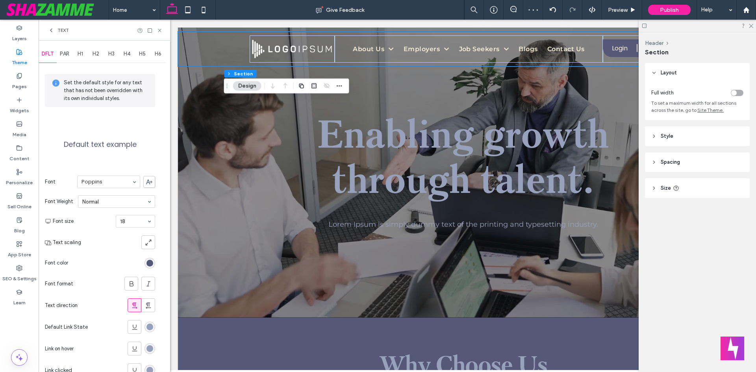
scroll to position [0, 0]
click at [67, 53] on span "PAR" at bounding box center [64, 55] width 9 height 6
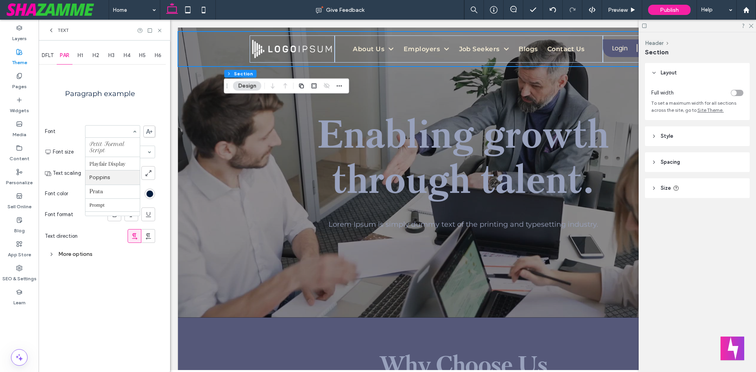
scroll to position [651, 0]
click at [78, 53] on div "H1" at bounding box center [80, 55] width 16 height 17
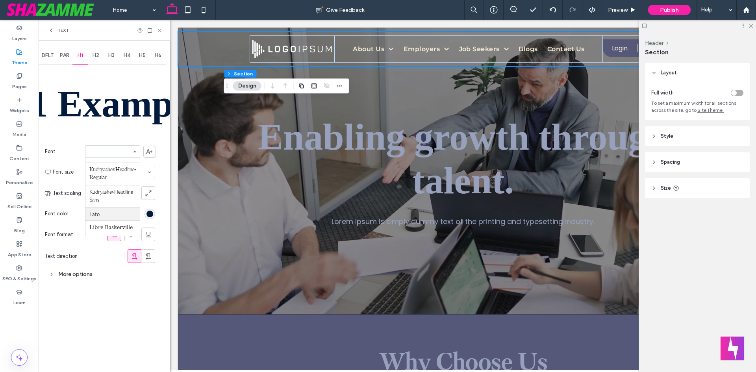
scroll to position [454, 0]
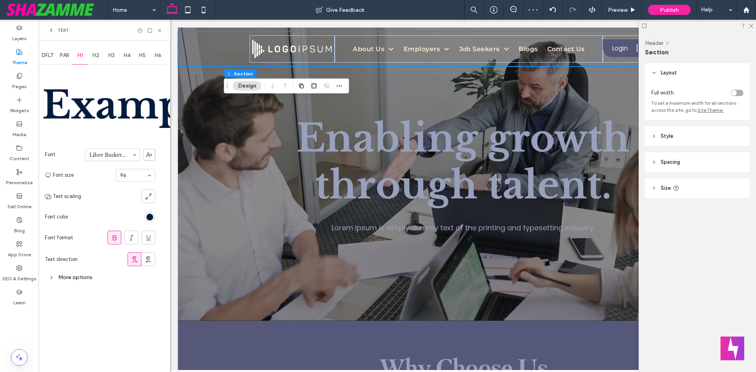
click at [109, 154] on input at bounding box center [110, 155] width 43 height 6
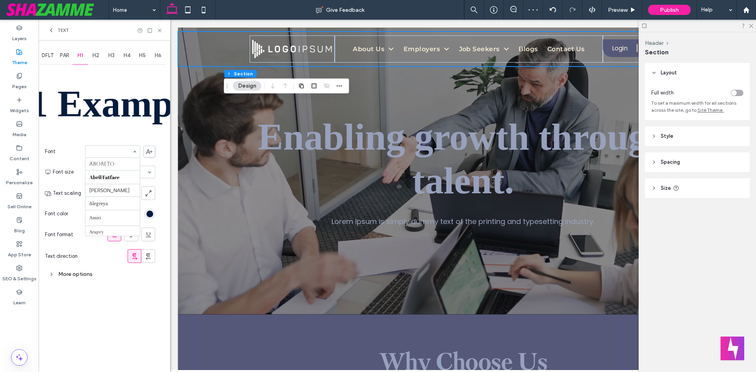
click at [108, 157] on div "Aboreto Abril Fatface Albert Sans Alegreya Amiri Arapey Arial Barlow Be Vietnam…" at bounding box center [112, 151] width 55 height 13
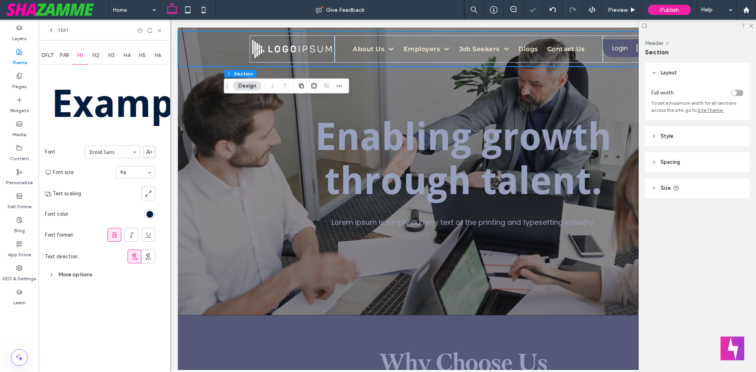
click at [119, 156] on div at bounding box center [112, 152] width 54 height 12
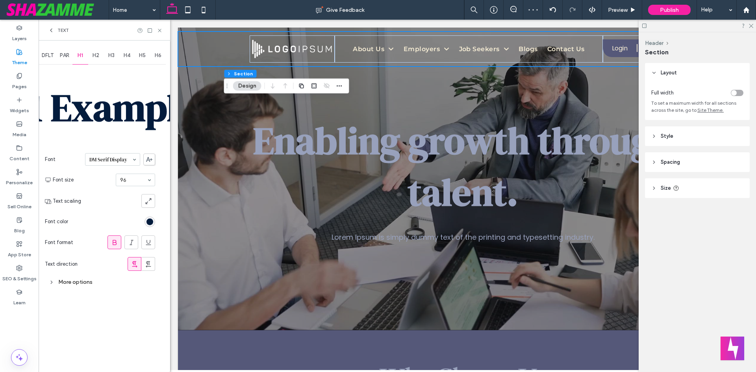
click at [115, 155] on div at bounding box center [112, 160] width 54 height 12
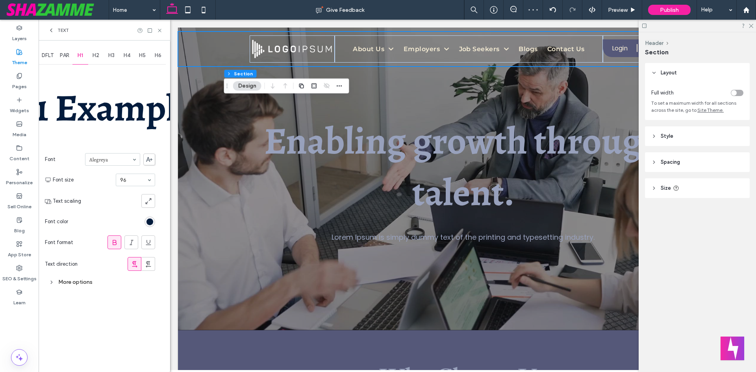
click at [105, 162] on input at bounding box center [110, 160] width 43 height 6
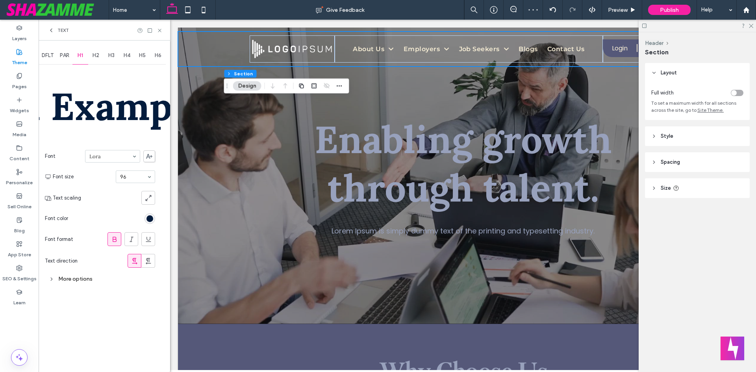
click at [113, 160] on div at bounding box center [112, 156] width 54 height 12
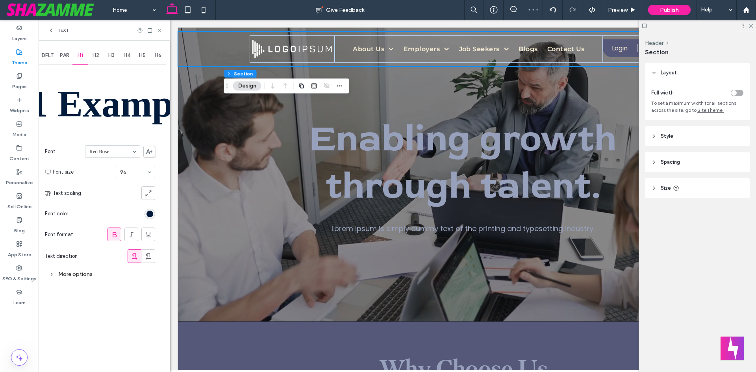
click at [122, 154] on input at bounding box center [110, 152] width 43 height 6
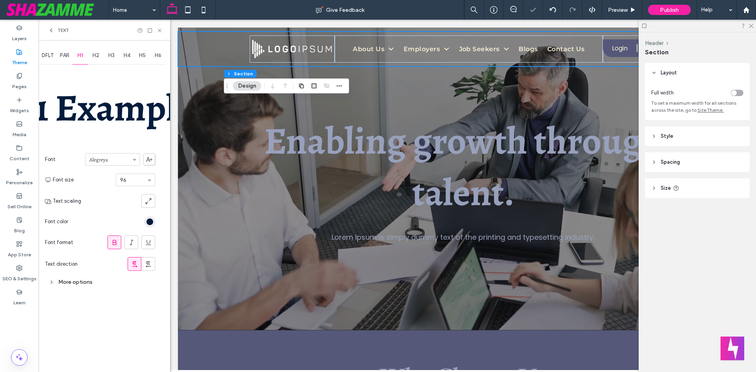
click at [116, 163] on div at bounding box center [112, 160] width 54 height 12
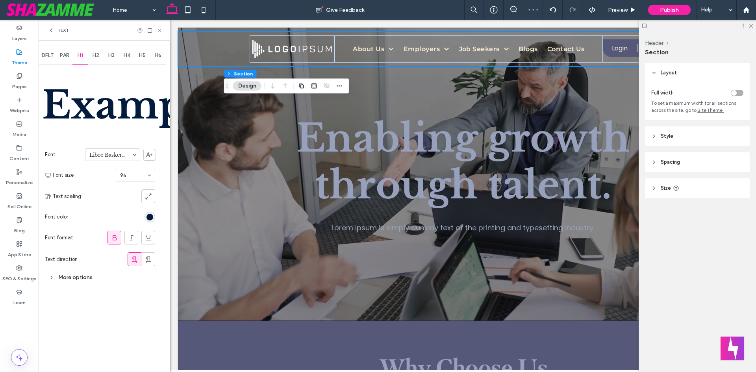
click at [126, 156] on input at bounding box center [110, 155] width 43 height 6
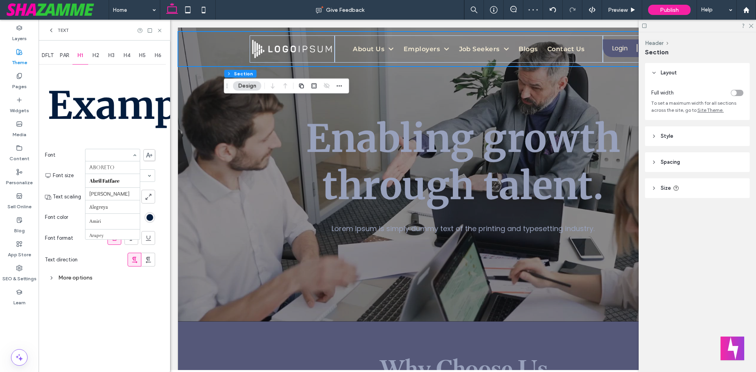
click at [116, 152] on input at bounding box center [110, 155] width 43 height 6
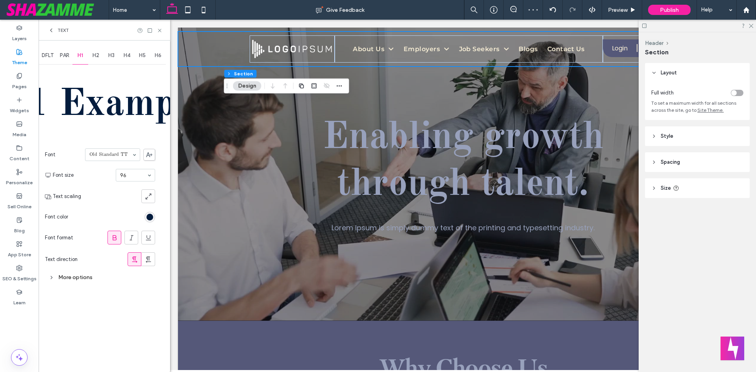
click at [100, 161] on section "Font Old Standard TT" at bounding box center [100, 155] width 110 height 20
click at [103, 161] on div "Old Standard TT" at bounding box center [112, 154] width 55 height 13
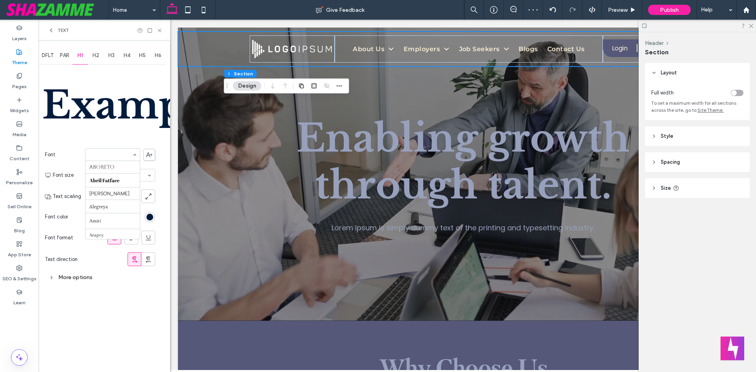
click at [131, 154] on div "Aboreto Abril Fatface Albert Sans Alegreya Amiri Arapey Arial Barlow Be Vietnam…" at bounding box center [112, 154] width 55 height 13
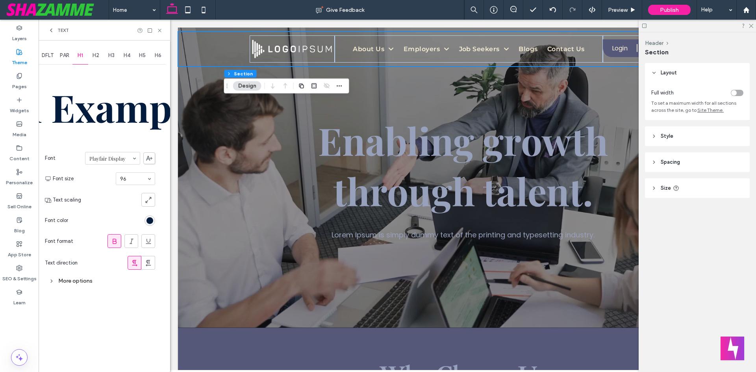
click at [124, 156] on input at bounding box center [110, 159] width 43 height 6
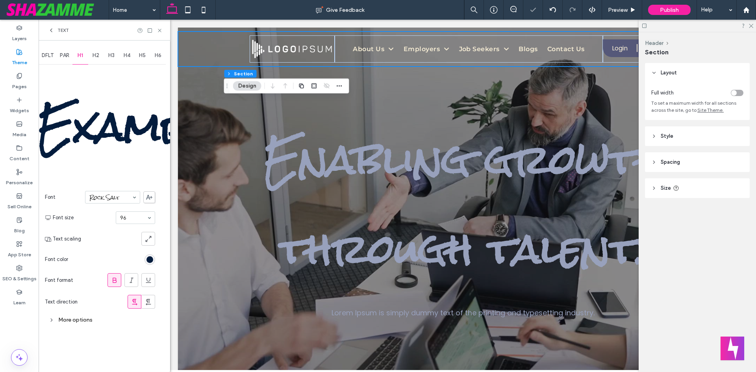
click at [112, 195] on input at bounding box center [110, 198] width 43 height 6
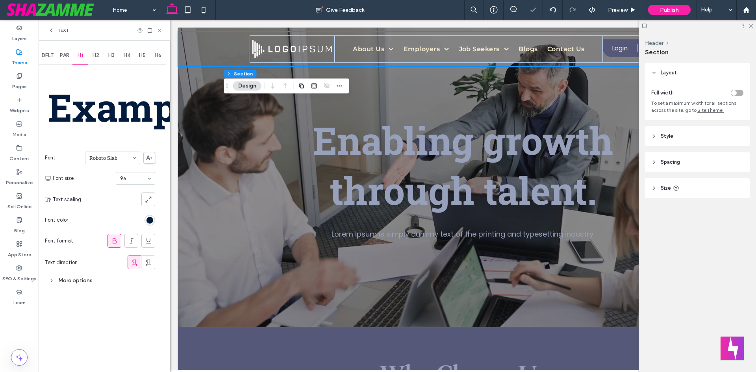
click at [120, 160] on input at bounding box center [110, 158] width 43 height 6
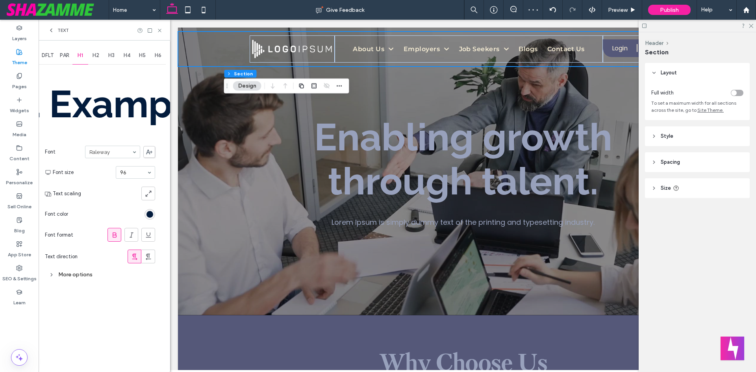
click at [119, 152] on input at bounding box center [110, 152] width 43 height 6
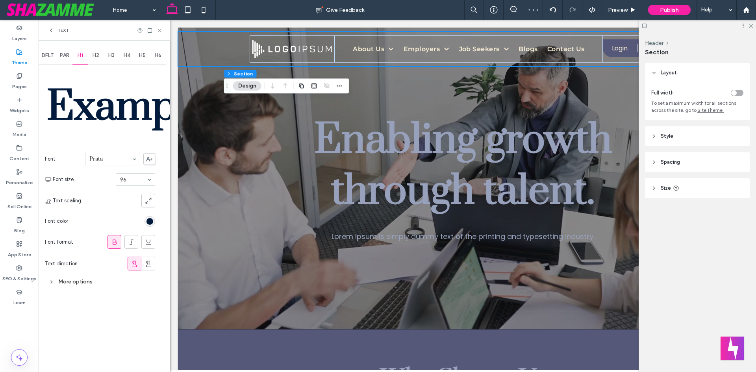
click at [123, 160] on input at bounding box center [110, 159] width 43 height 6
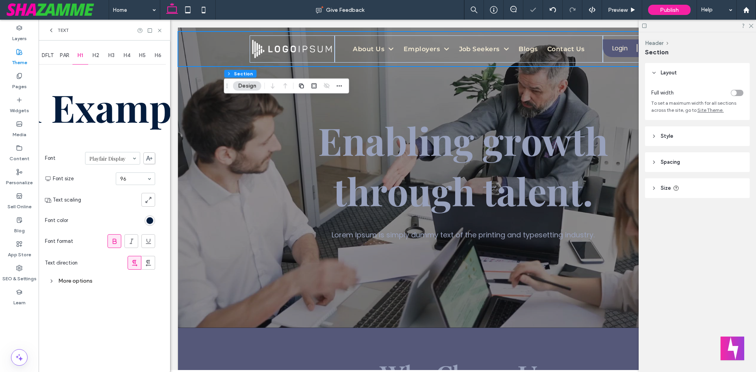
click at [128, 163] on div at bounding box center [112, 158] width 54 height 12
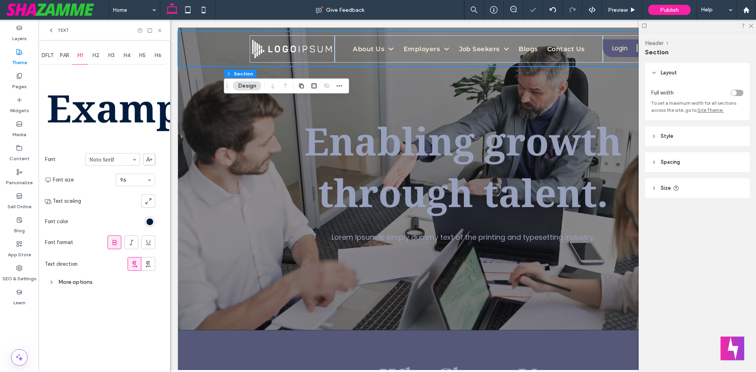
click at [121, 160] on input at bounding box center [110, 160] width 43 height 6
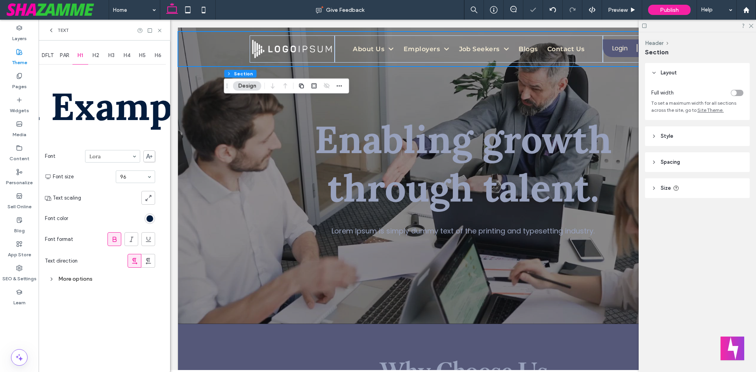
click at [132, 154] on div "Lora" at bounding box center [112, 156] width 55 height 13
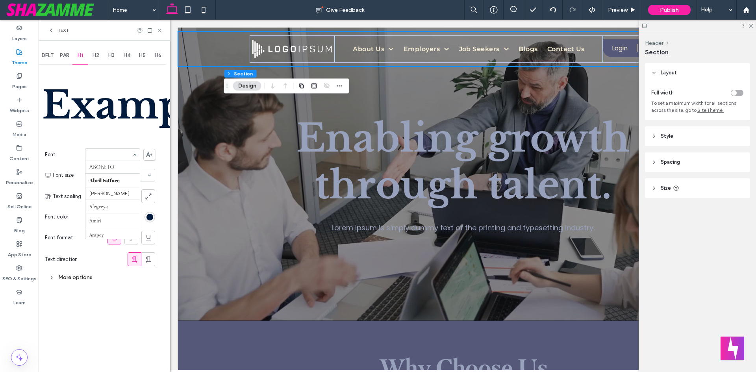
scroll to position [478, 0]
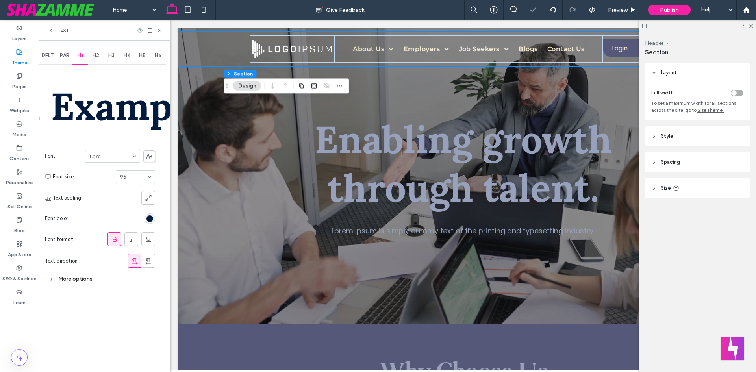
click at [110, 154] on input at bounding box center [110, 157] width 43 height 6
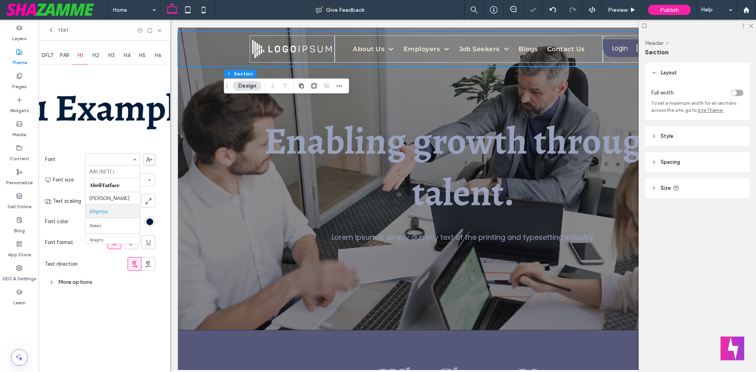
click at [110, 159] on input at bounding box center [110, 160] width 43 height 6
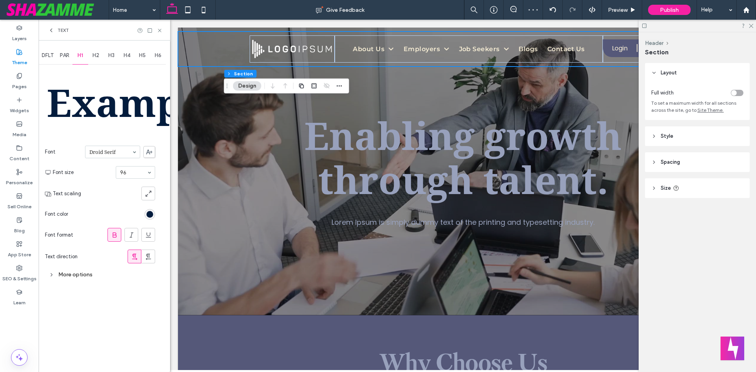
click at [106, 152] on input at bounding box center [110, 152] width 43 height 6
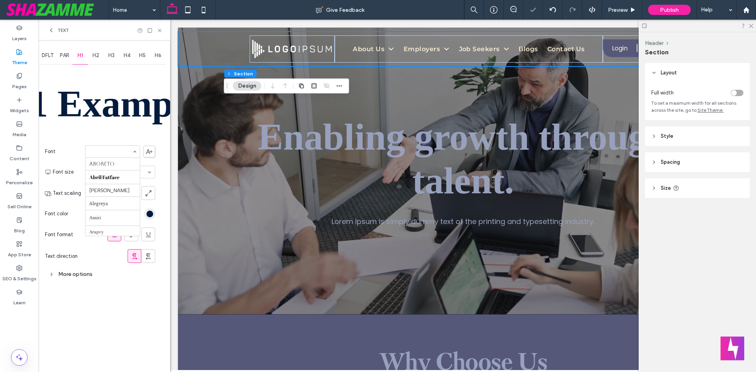
click at [109, 152] on input at bounding box center [110, 152] width 43 height 6
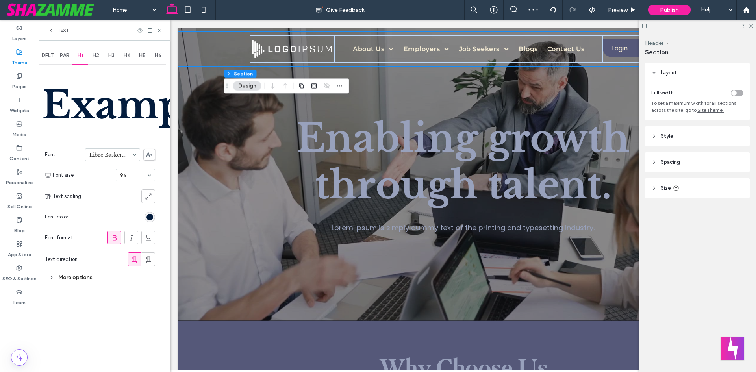
click at [106, 151] on div at bounding box center [112, 155] width 54 height 12
click at [52, 58] on span "DFLT" at bounding box center [48, 55] width 12 height 6
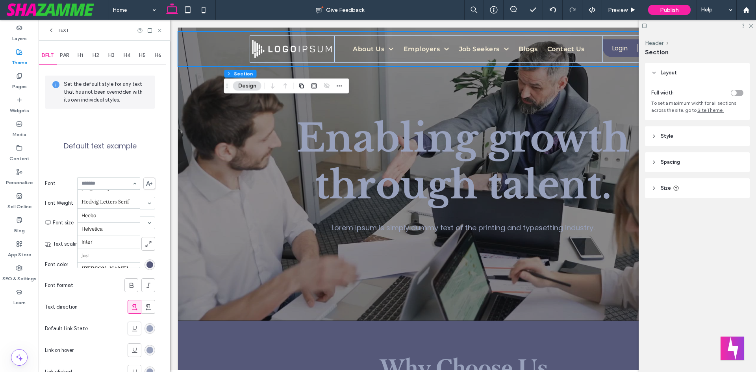
scroll to position [251, 0]
click at [63, 56] on span "PAR" at bounding box center [64, 55] width 9 height 6
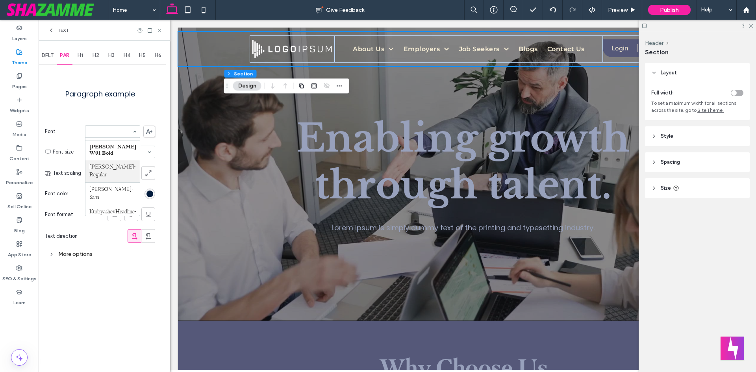
scroll to position [311, 0]
click at [81, 58] on span "H1" at bounding box center [81, 55] width 6 height 6
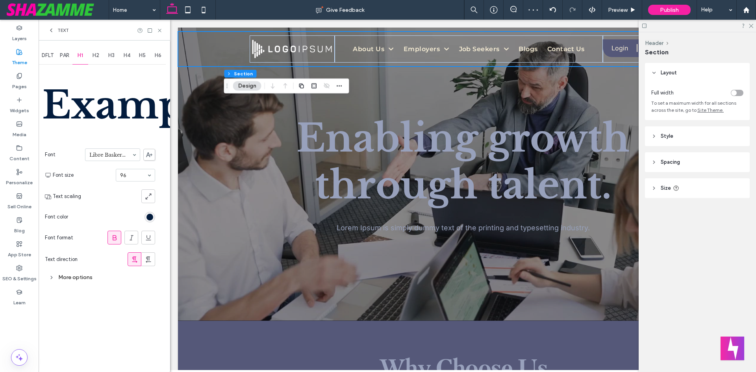
click at [93, 58] on div "H2" at bounding box center [96, 55] width 16 height 17
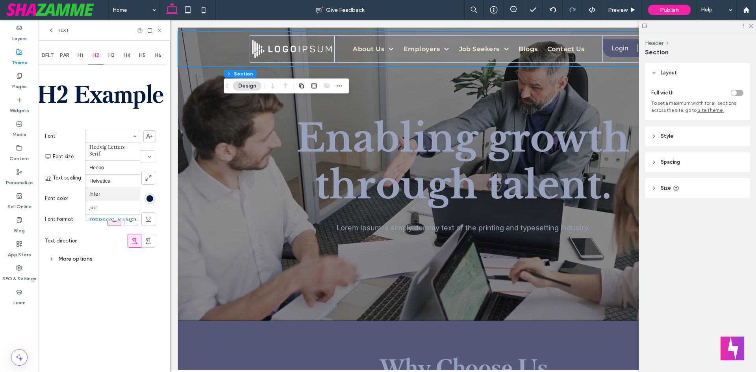
scroll to position [277, 0]
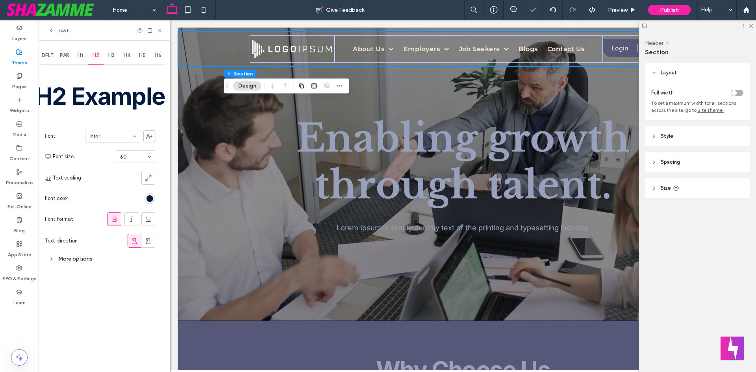
click at [99, 141] on div at bounding box center [112, 136] width 54 height 12
click at [80, 61] on div "H1" at bounding box center [80, 55] width 16 height 17
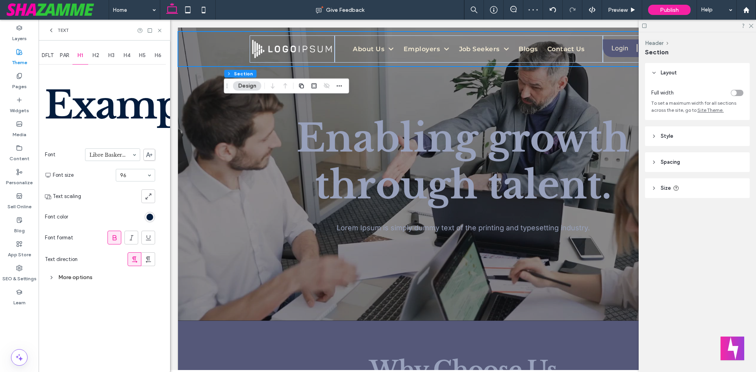
click at [91, 59] on div "H2" at bounding box center [96, 55] width 16 height 17
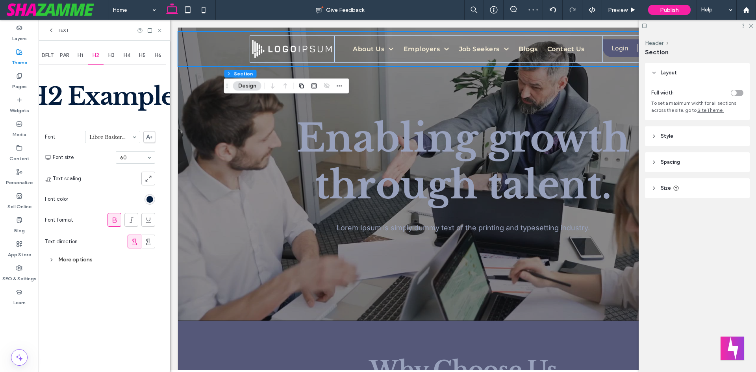
drag, startPoint x: 91, startPoint y: 59, endPoint x: 97, endPoint y: 52, distance: 8.9
click at [97, 52] on span "H2" at bounding box center [96, 55] width 7 height 6
click at [122, 57] on div "H4" at bounding box center [127, 55] width 16 height 17
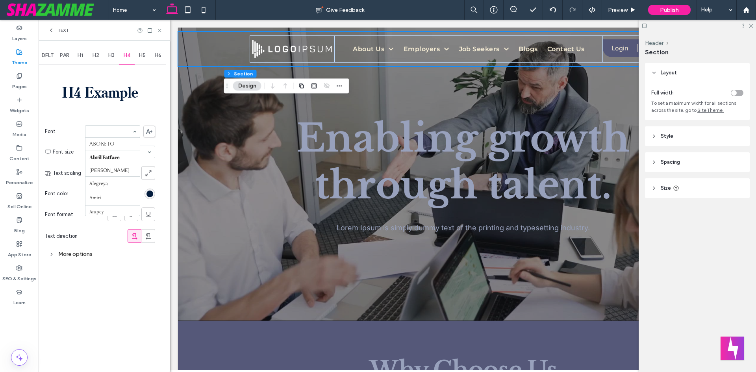
scroll to position [478, 0]
click at [112, 54] on span "H3" at bounding box center [111, 55] width 6 height 6
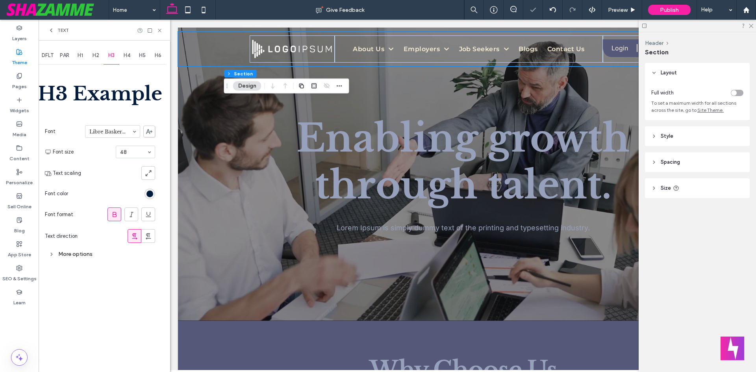
click at [129, 55] on span "H4" at bounding box center [127, 55] width 7 height 6
click at [111, 212] on icon at bounding box center [115, 215] width 8 height 8
click at [141, 59] on div "H5" at bounding box center [143, 55] width 16 height 17
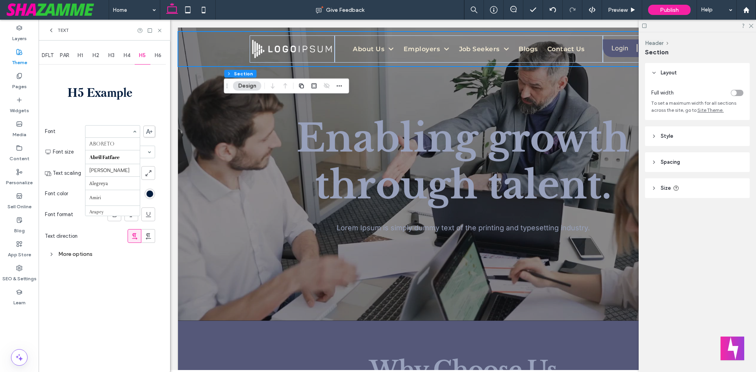
scroll to position [478, 0]
click at [159, 56] on span "H6" at bounding box center [158, 55] width 7 height 6
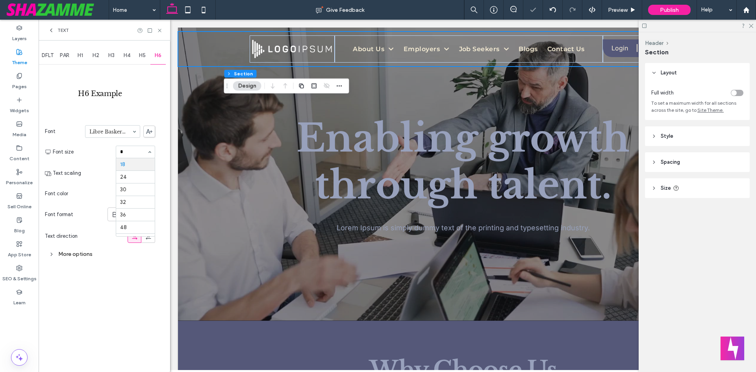
scroll to position [0, 0]
type input "**"
click at [114, 212] on use at bounding box center [115, 214] width 4 height 5
click at [146, 52] on div "H5" at bounding box center [143, 55] width 16 height 17
click at [117, 212] on icon at bounding box center [115, 215] width 8 height 8
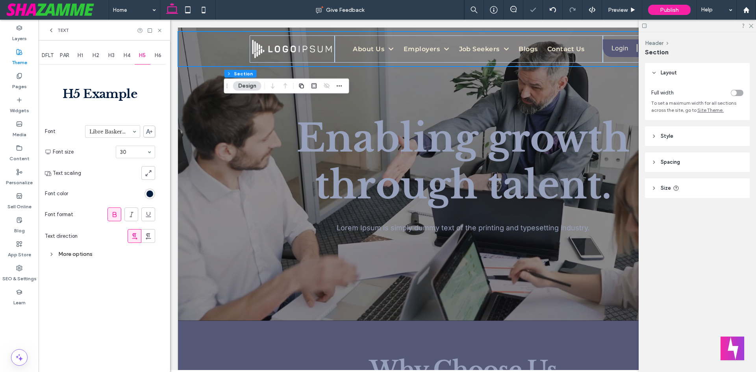
click at [129, 54] on span "H4" at bounding box center [127, 55] width 7 height 6
click at [116, 56] on div "H3" at bounding box center [112, 55] width 16 height 17
click at [69, 252] on div "More options" at bounding box center [100, 254] width 110 height 11
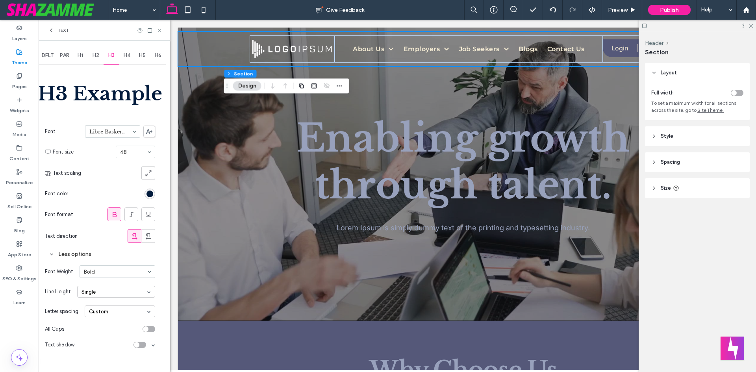
click at [80, 54] on span "H1" at bounding box center [81, 55] width 6 height 6
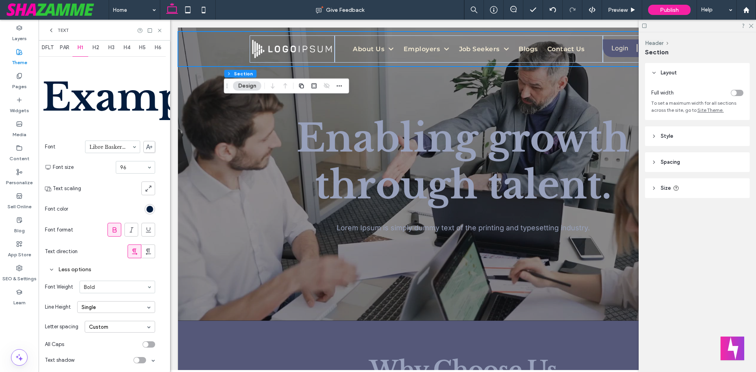
scroll to position [10, 0]
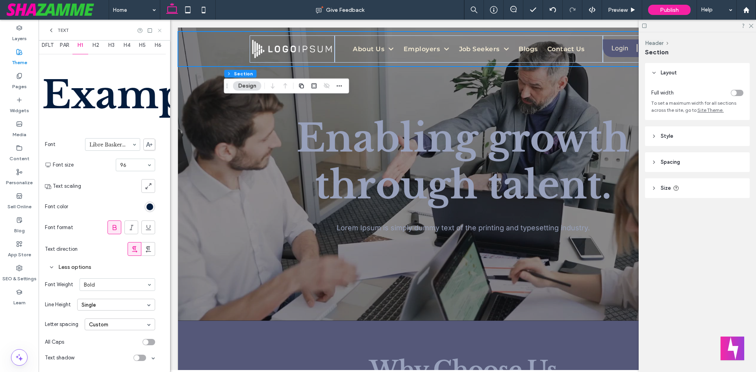
click at [161, 31] on icon at bounding box center [160, 31] width 6 height 6
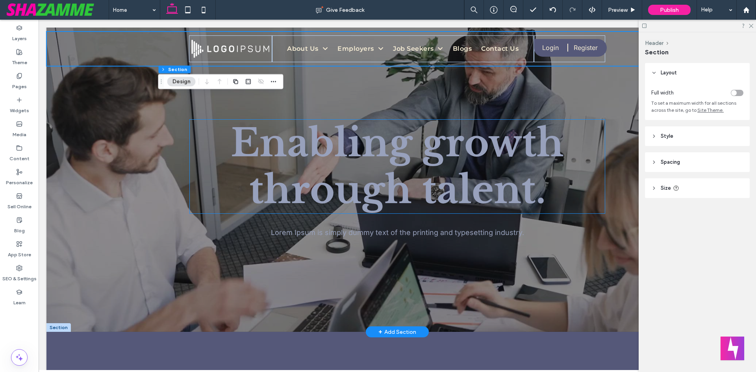
scroll to position [0, 0]
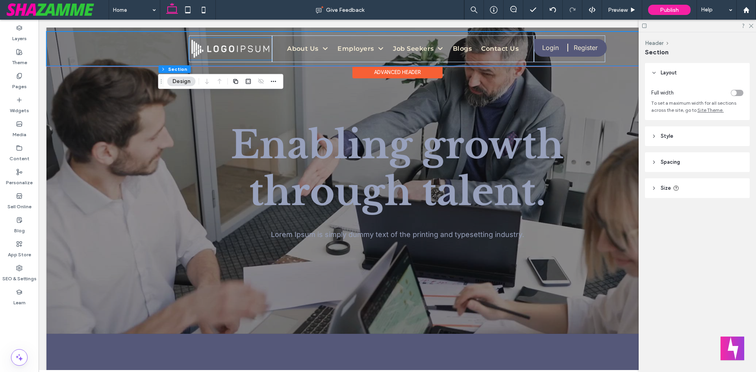
click at [241, 52] on img at bounding box center [230, 49] width 83 height 22
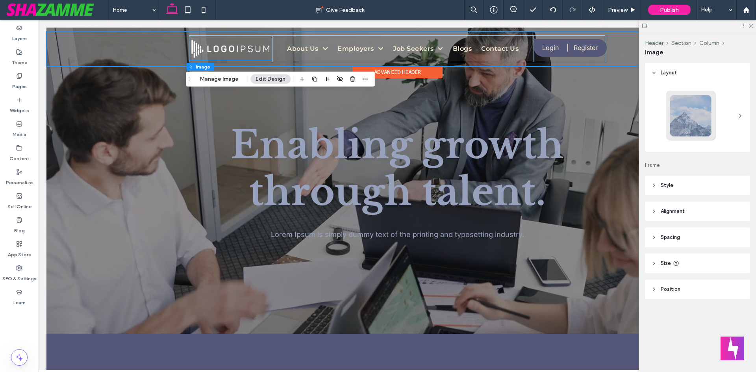
type input "**"
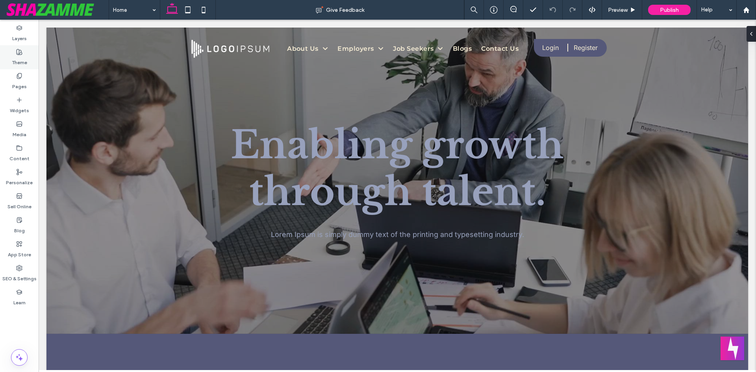
click at [18, 59] on label "Theme" at bounding box center [19, 60] width 15 height 11
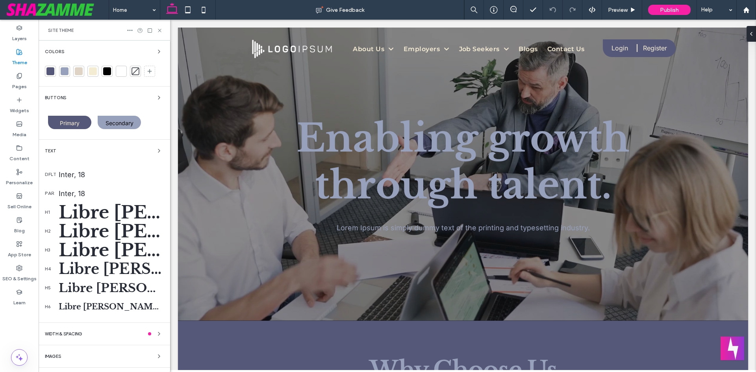
click at [49, 73] on div at bounding box center [50, 71] width 8 height 8
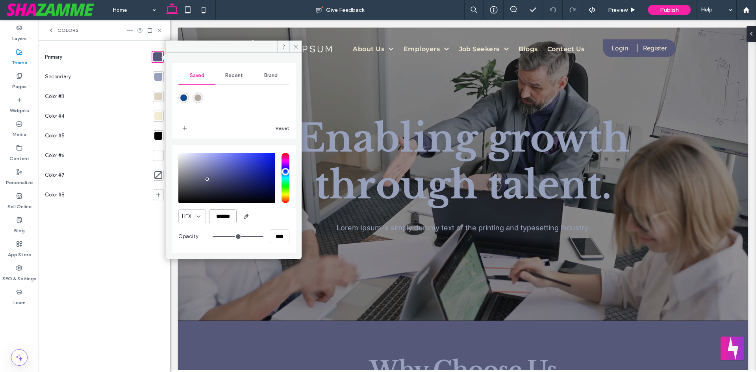
drag, startPoint x: 236, startPoint y: 218, endPoint x: 207, endPoint y: 217, distance: 29.2
click at [207, 217] on div "HEX *******" at bounding box center [233, 217] width 111 height 14
click at [159, 113] on div at bounding box center [158, 116] width 8 height 8
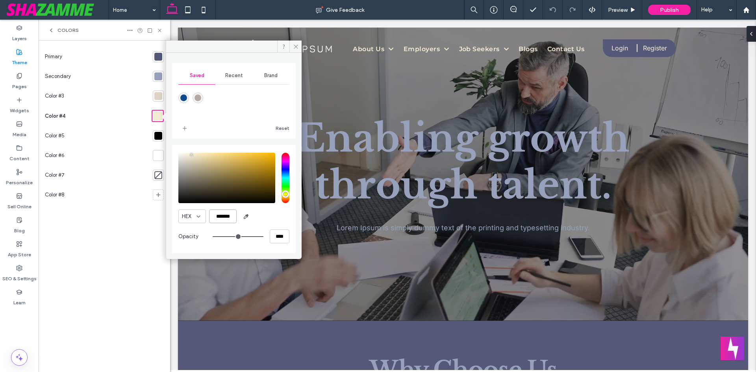
drag, startPoint x: 234, startPoint y: 216, endPoint x: 216, endPoint y: 214, distance: 17.4
click at [216, 214] on input "*******" at bounding box center [223, 217] width 28 height 14
click at [159, 75] on div at bounding box center [158, 76] width 8 height 8
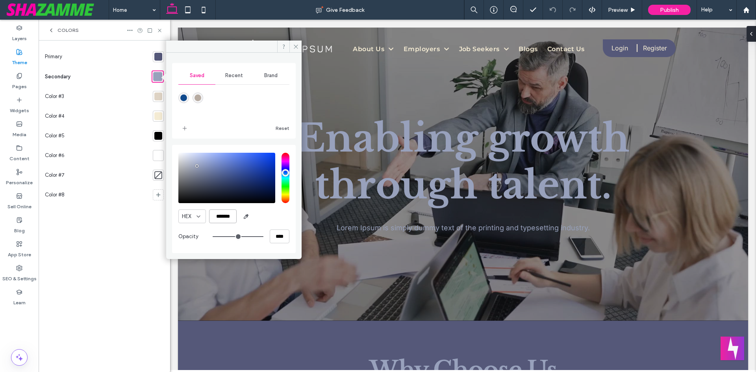
drag, startPoint x: 235, startPoint y: 219, endPoint x: 192, endPoint y: 222, distance: 42.6
click at [192, 222] on div "HEX *******" at bounding box center [233, 217] width 111 height 14
click at [158, 95] on div at bounding box center [158, 97] width 8 height 8
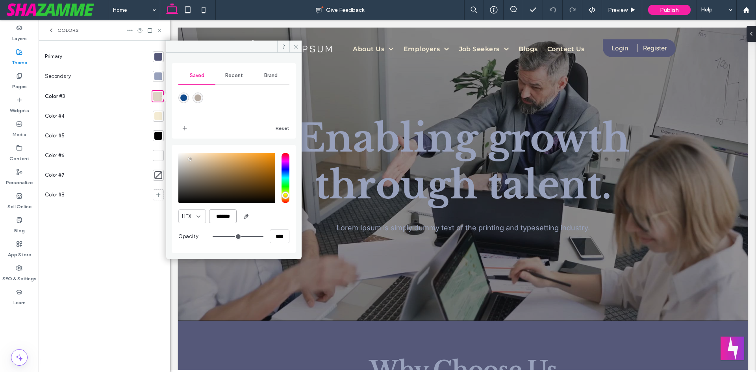
drag, startPoint x: 233, startPoint y: 216, endPoint x: 217, endPoint y: 218, distance: 16.3
click at [217, 218] on input "*******" at bounding box center [223, 217] width 28 height 14
click at [22, 83] on label "Pages" at bounding box center [19, 84] width 15 height 11
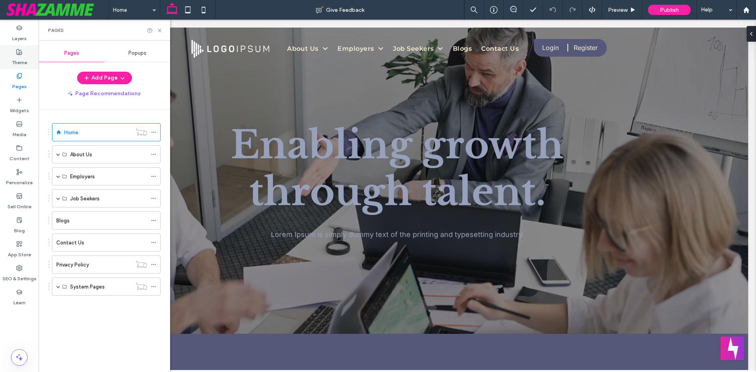
click at [19, 52] on use at bounding box center [20, 52] width 6 height 6
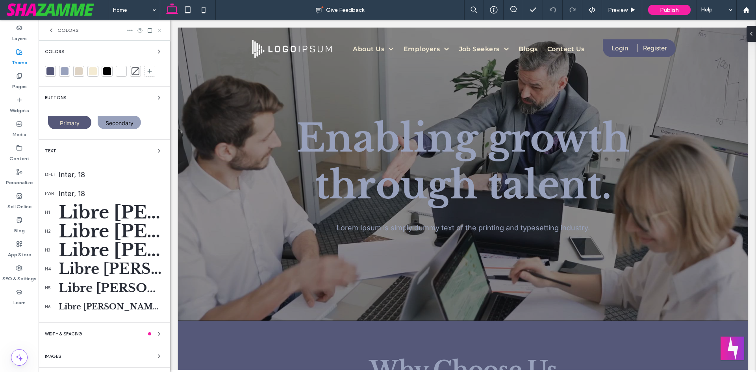
click at [161, 31] on icon at bounding box center [160, 31] width 6 height 6
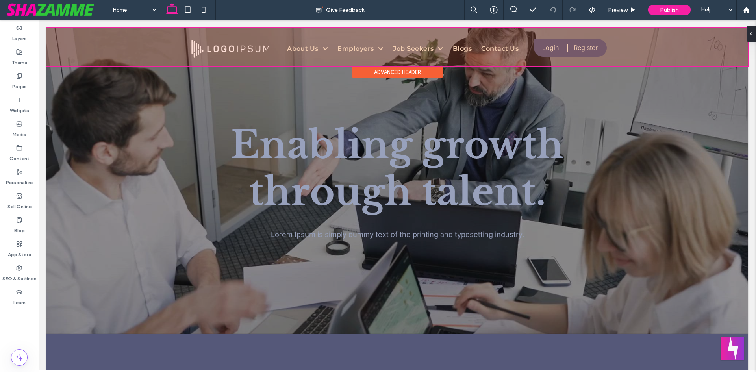
click at [317, 55] on div at bounding box center [397, 47] width 702 height 39
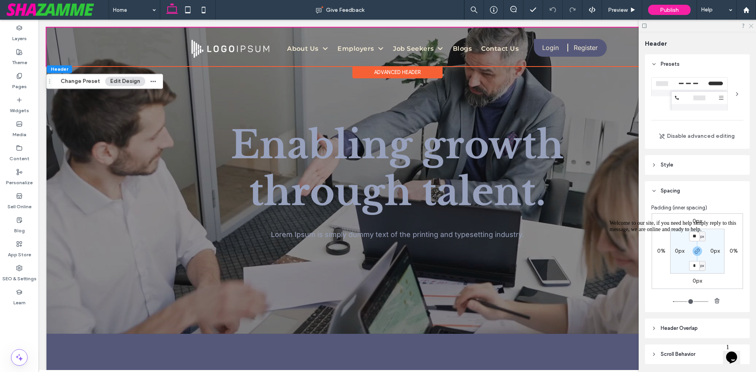
click at [752, 24] on icon at bounding box center [750, 25] width 5 height 5
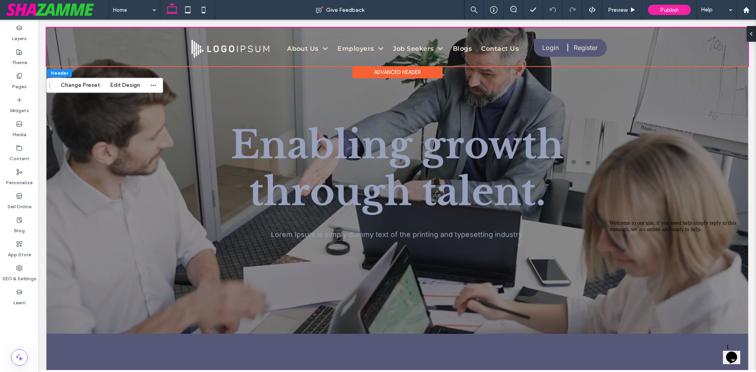
click at [382, 70] on div "Advanced Header" at bounding box center [397, 72] width 90 height 12
click at [380, 72] on div "Advanced Header" at bounding box center [397, 72] width 90 height 12
click at [58, 36] on div at bounding box center [58, 36] width 24 height 9
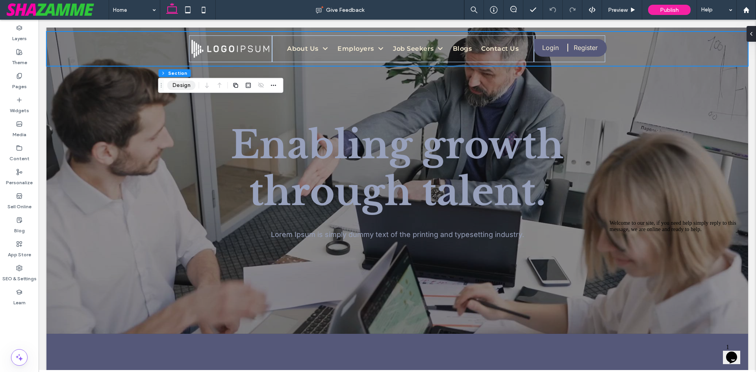
click at [180, 88] on button "Design" at bounding box center [181, 85] width 28 height 9
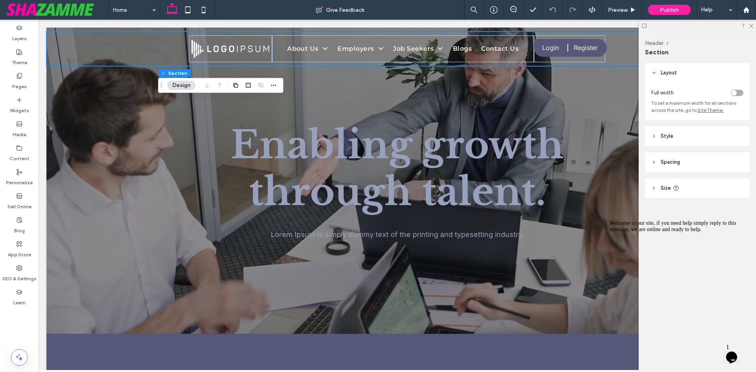
click at [673, 160] on span "Spacing" at bounding box center [670, 162] width 19 height 8
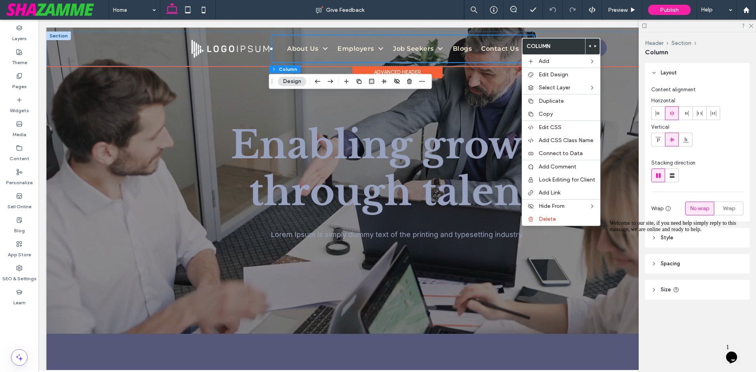
click at [57, 37] on div at bounding box center [58, 36] width 24 height 9
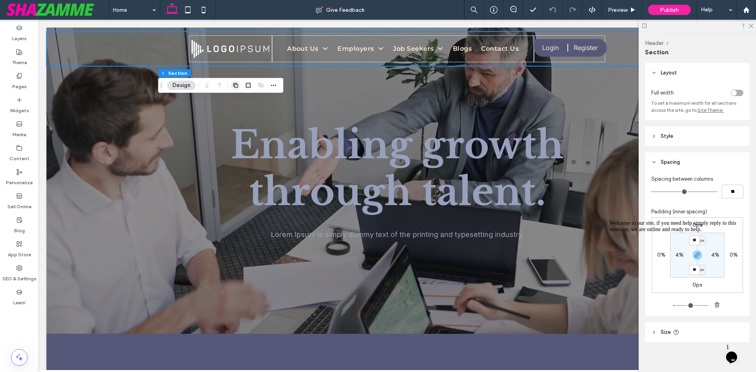
click at [237, 87] on icon "button" at bounding box center [236, 85] width 6 height 6
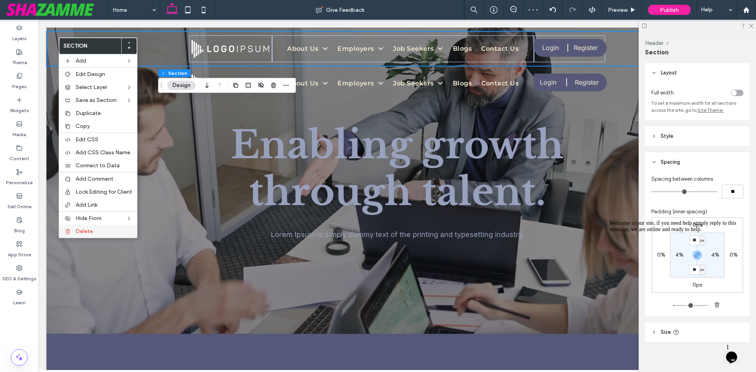
click at [97, 234] on label "Delete" at bounding box center [104, 231] width 57 height 7
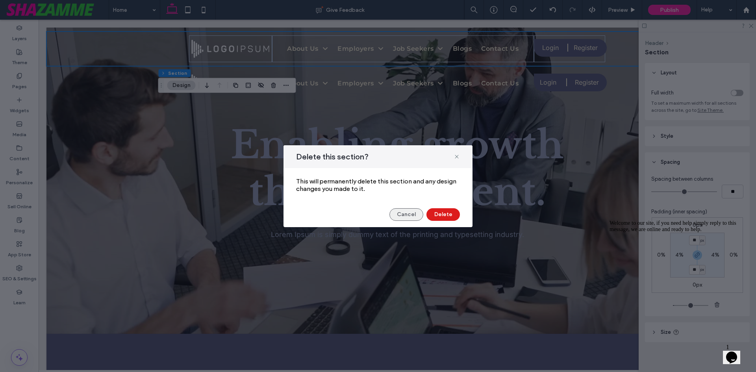
drag, startPoint x: 402, startPoint y: 218, endPoint x: 312, endPoint y: 190, distance: 94.5
click at [402, 218] on button "Cancel" at bounding box center [407, 214] width 34 height 13
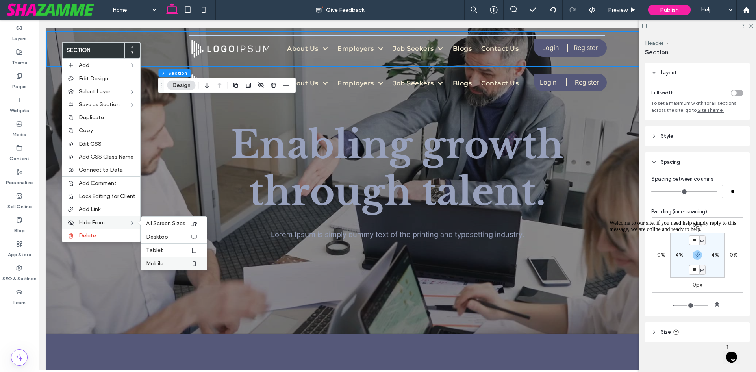
click at [163, 263] on span "Mobile" at bounding box center [154, 263] width 17 height 7
click at [158, 255] on div "Tablet" at bounding box center [173, 249] width 65 height 13
click at [160, 230] on div "Desktop" at bounding box center [173, 236] width 65 height 13
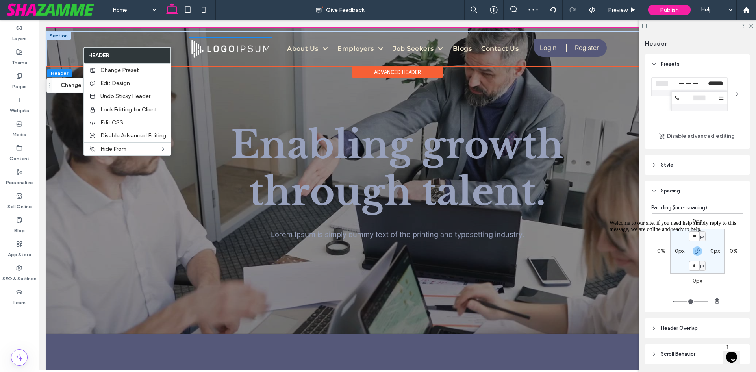
click at [211, 54] on img at bounding box center [230, 49] width 83 height 22
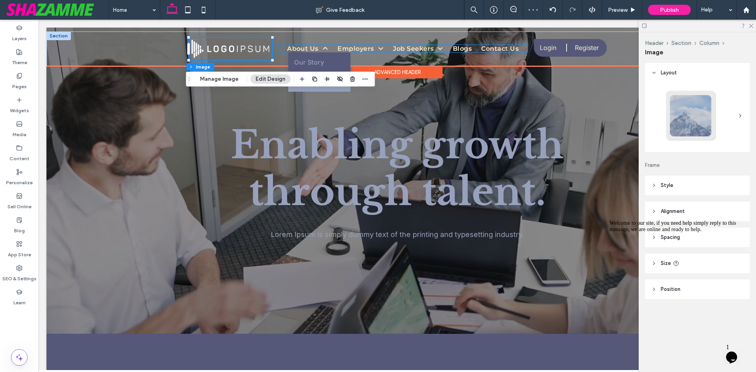
click at [306, 51] on li "About Us Our Story Meet the team" at bounding box center [307, 48] width 50 height 7
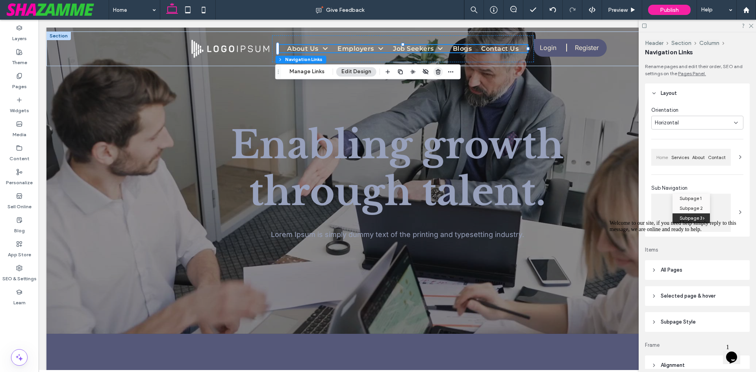
drag, startPoint x: 438, startPoint y: 70, endPoint x: 397, endPoint y: 50, distance: 44.9
click at [438, 70] on icon "button" at bounding box center [438, 72] width 6 height 6
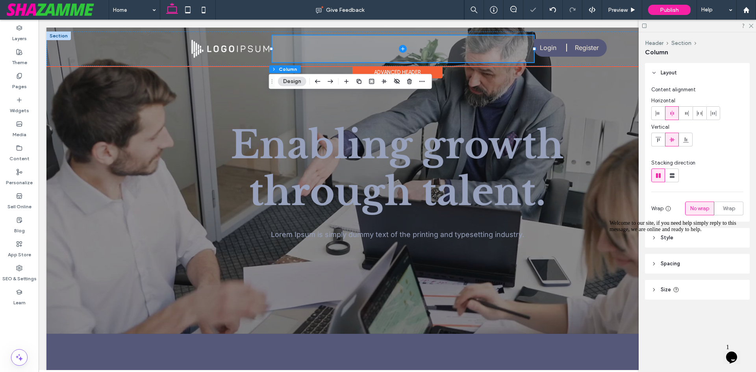
click at [293, 43] on span at bounding box center [403, 48] width 262 height 27
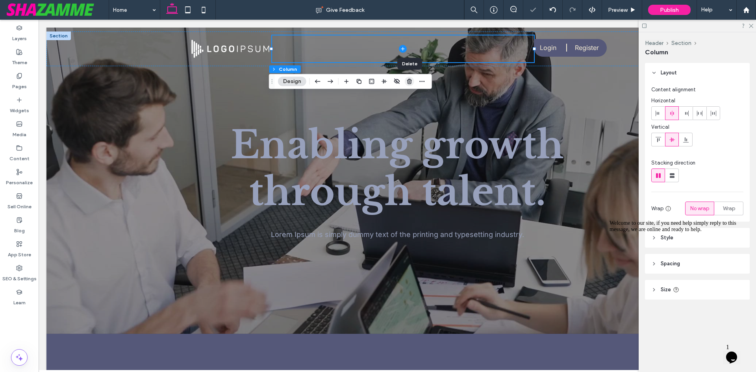
click at [408, 80] on icon "button" at bounding box center [409, 81] width 6 height 6
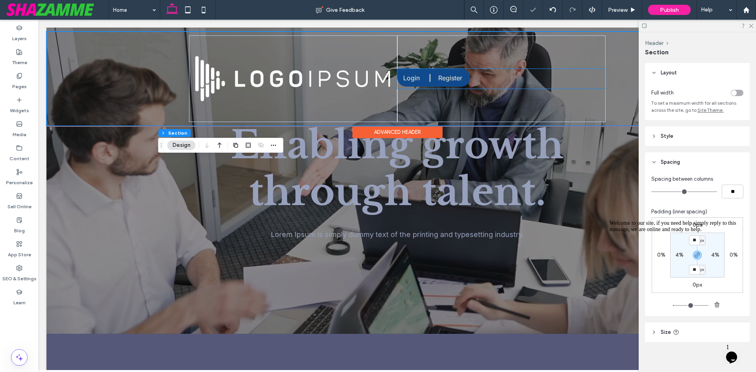
click at [464, 81] on div "Register" at bounding box center [452, 78] width 36 height 18
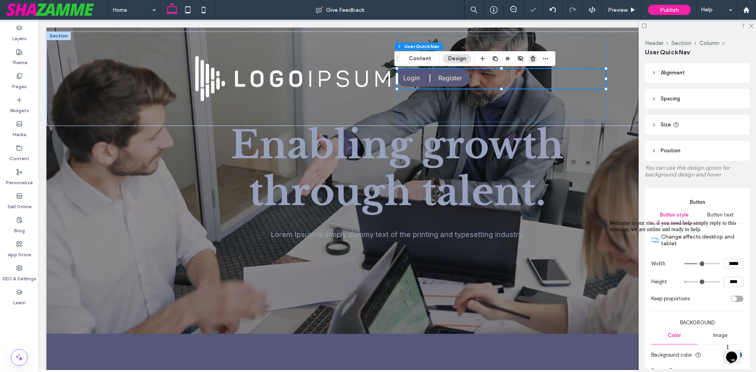
drag, startPoint x: 532, startPoint y: 61, endPoint x: 492, endPoint y: 40, distance: 45.3
click at [532, 61] on icon "button" at bounding box center [533, 59] width 6 height 6
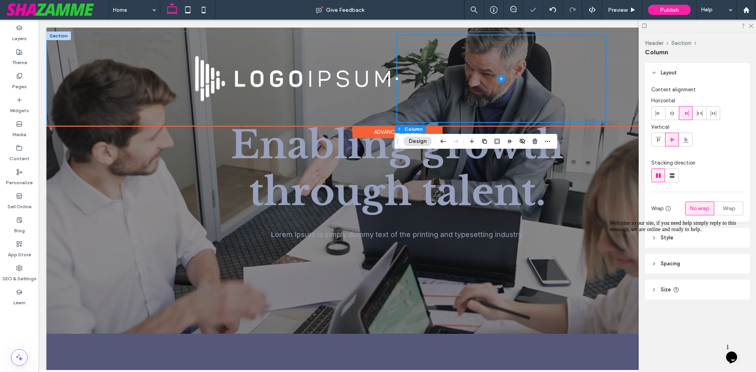
click at [120, 53] on div at bounding box center [397, 79] width 702 height 95
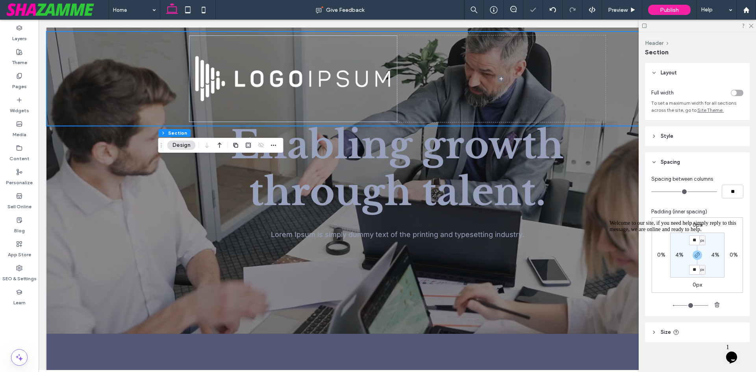
drag, startPoint x: 737, startPoint y: 93, endPoint x: 733, endPoint y: 89, distance: 5.9
click at [737, 93] on div "toggle" at bounding box center [737, 93] width 13 height 6
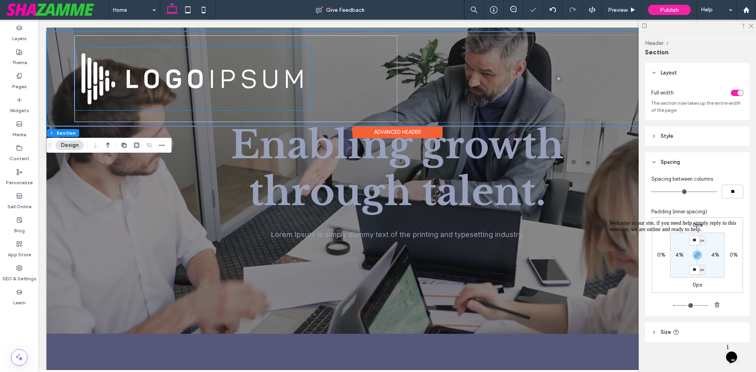
click at [260, 85] on img at bounding box center [192, 79] width 236 height 63
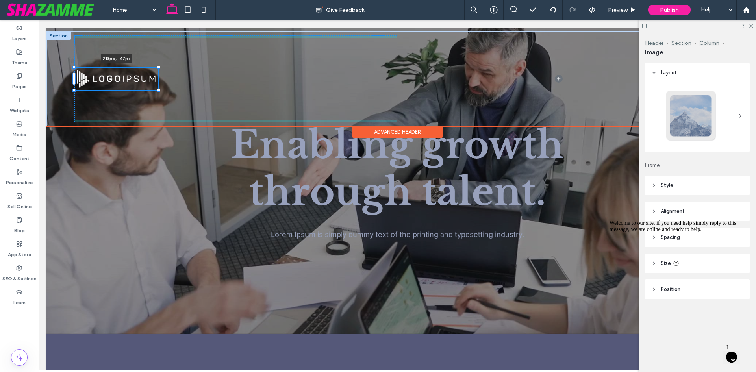
drag, startPoint x: 310, startPoint y: 109, endPoint x: 138, endPoint y: 58, distance: 178.9
click at [138, 58] on div "213px , -47px" at bounding box center [397, 79] width 702 height 95
type input "***"
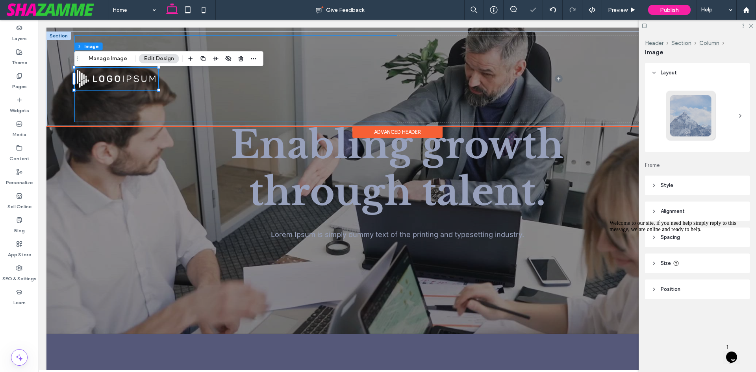
click at [234, 116] on div "213px , -47px" at bounding box center [235, 78] width 323 height 87
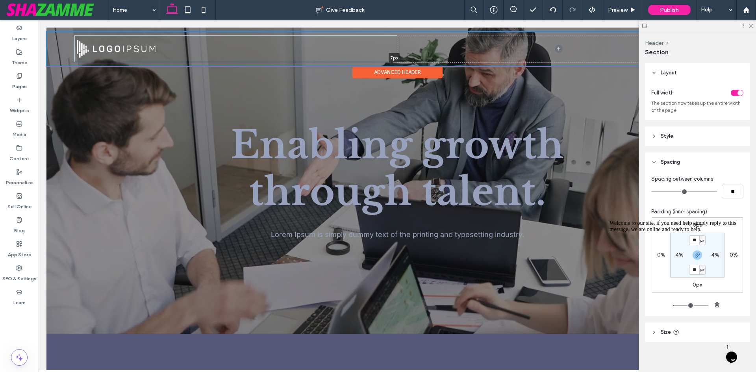
drag, startPoint x: 125, startPoint y: 126, endPoint x: 153, endPoint y: 34, distance: 96.7
click at [153, 34] on div "7px Section" at bounding box center [397, 49] width 702 height 35
type input "*"
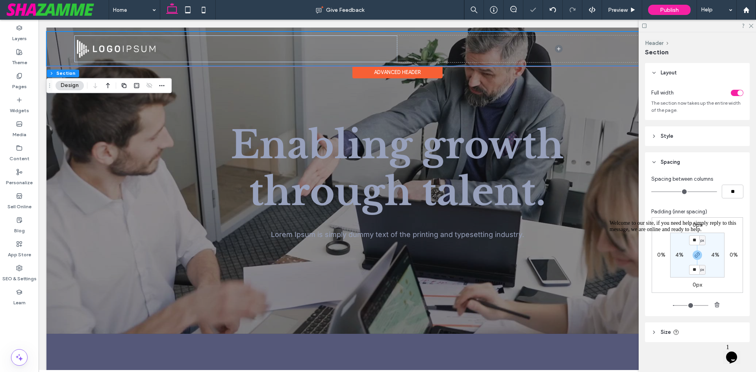
click at [58, 41] on div at bounding box center [397, 49] width 702 height 35
click at [674, 233] on div "Welcome to our site, if you need help simply reply to this message, we are onli…" at bounding box center [681, 226] width 142 height 13
click at [675, 233] on div "Welcome to our site, if you need help simply reply to this message, we are onli…" at bounding box center [681, 226] width 142 height 13
click at [677, 233] on div "Welcome to our site, if you need help simply reply to this message, we are onli…" at bounding box center [681, 226] width 142 height 13
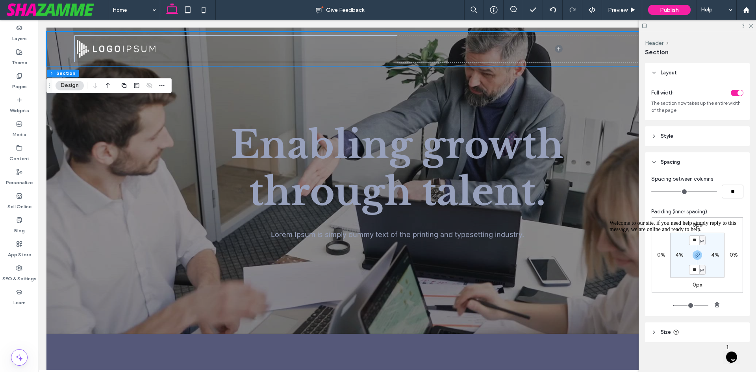
click at [676, 233] on div "Welcome to our site, if you need help simply reply to this message, we are onli…" at bounding box center [681, 226] width 142 height 13
click at [610, 220] on icon "Chat attention grabber" at bounding box center [610, 220] width 0 height 0
click at [676, 253] on label "4%" at bounding box center [679, 255] width 8 height 7
type input "*"
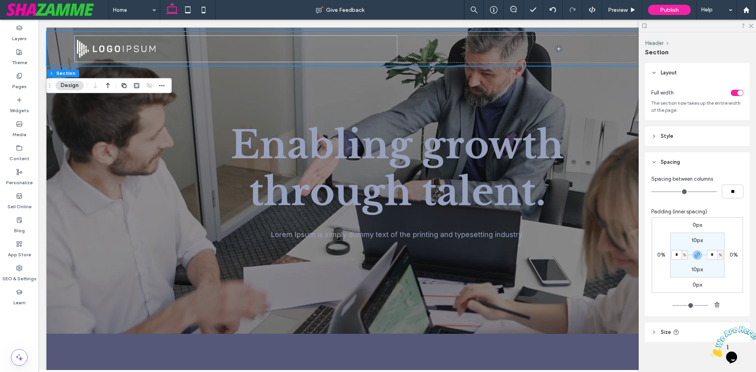
type input "*"
click at [623, 7] on span "Preview" at bounding box center [618, 10] width 20 height 7
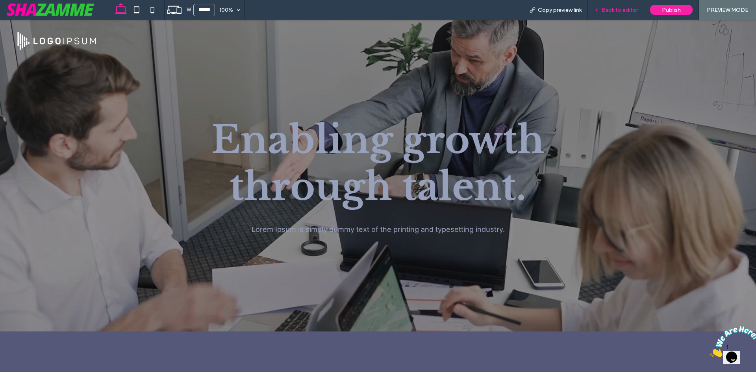
click at [633, 11] on span "Back to editor" at bounding box center [620, 10] width 36 height 7
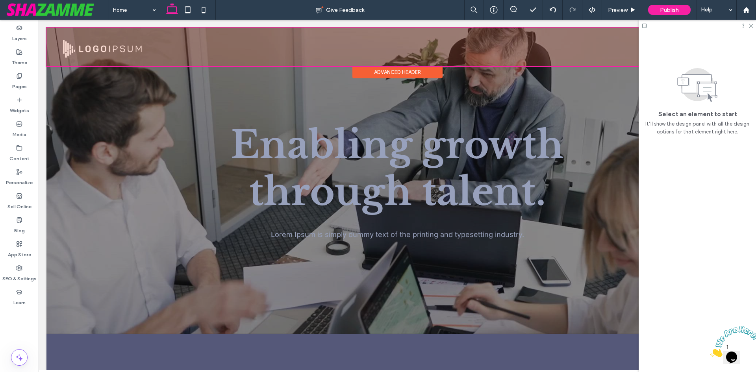
click at [423, 69] on div "Advanced Header" at bounding box center [397, 72] width 90 height 12
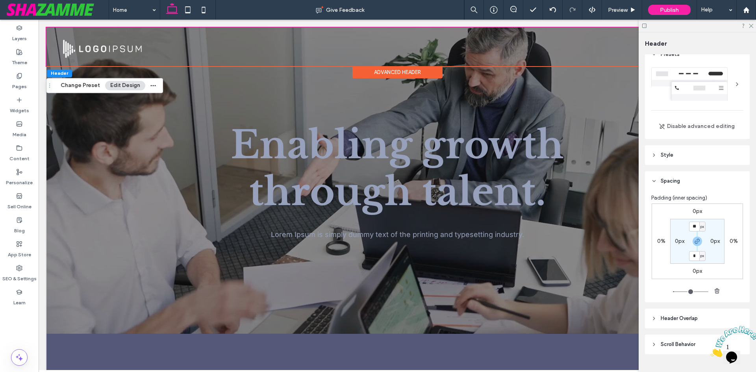
scroll to position [27, 0]
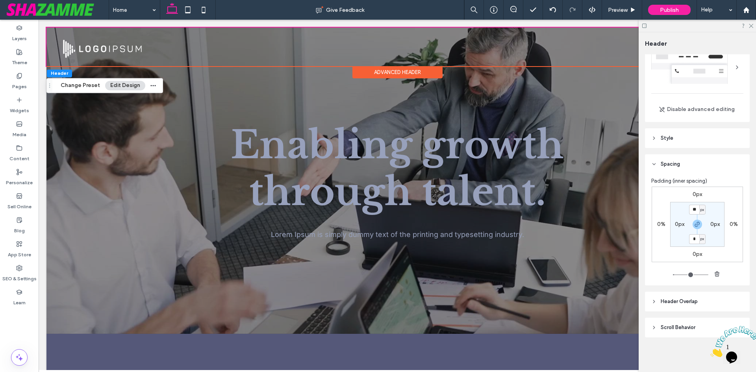
click at [687, 305] on span "Header Overlap" at bounding box center [679, 302] width 37 height 8
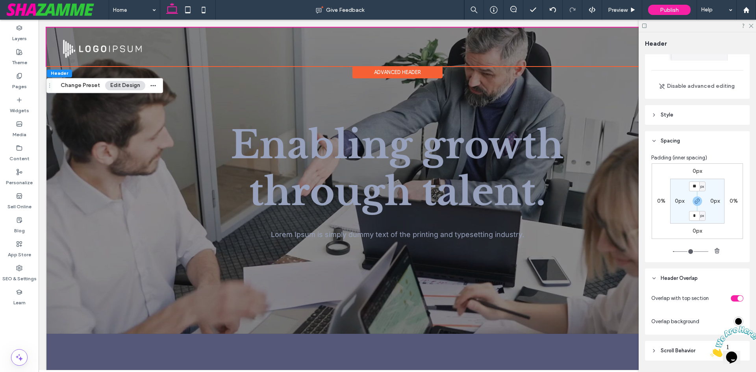
scroll to position [73, 0]
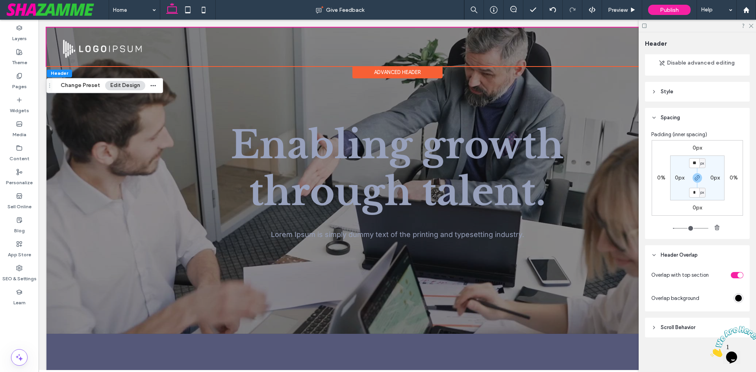
click at [684, 328] on span "Scroll Behavior" at bounding box center [678, 328] width 35 height 8
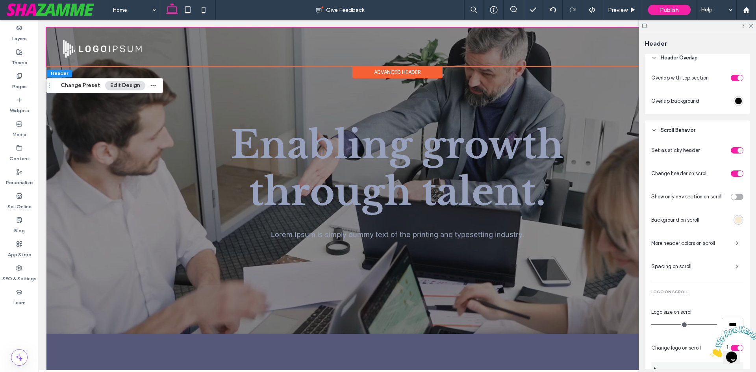
scroll to position [270, 0]
click at [735, 221] on div "rgba(244, 235, 211, 1)" at bounding box center [738, 220] width 7 height 7
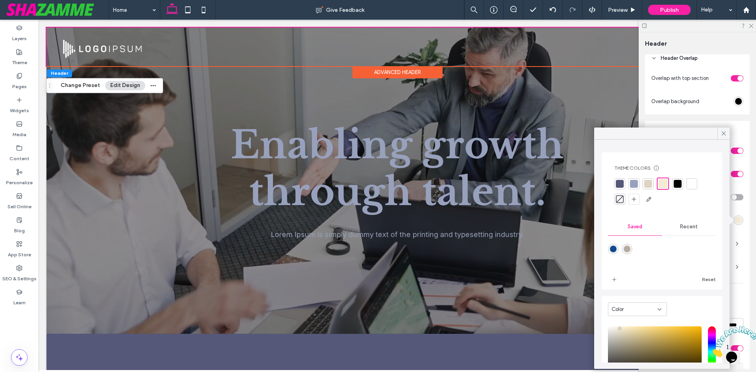
click at [621, 202] on div at bounding box center [620, 199] width 8 height 8
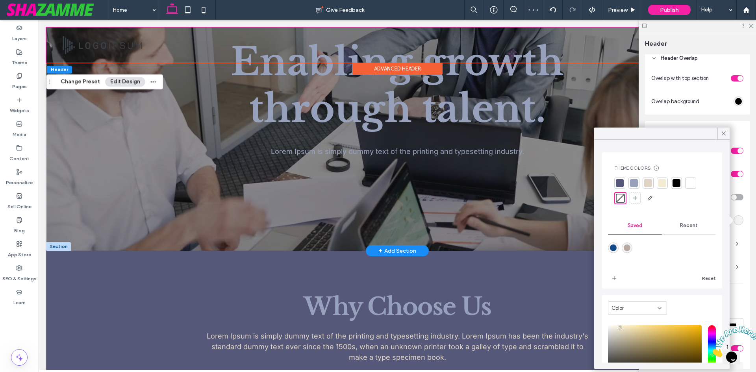
scroll to position [0, 0]
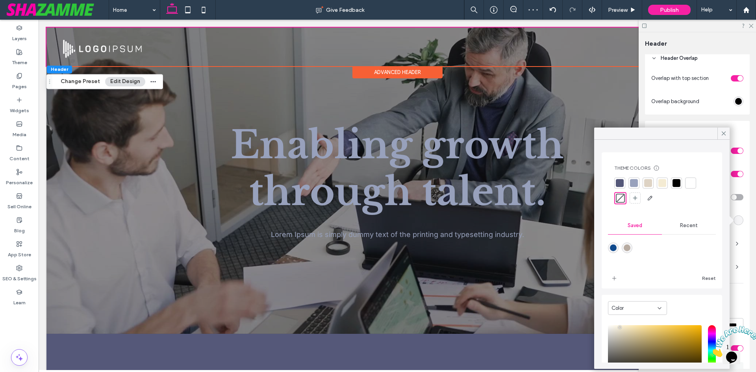
click at [725, 133] on icon at bounding box center [723, 133] width 7 height 7
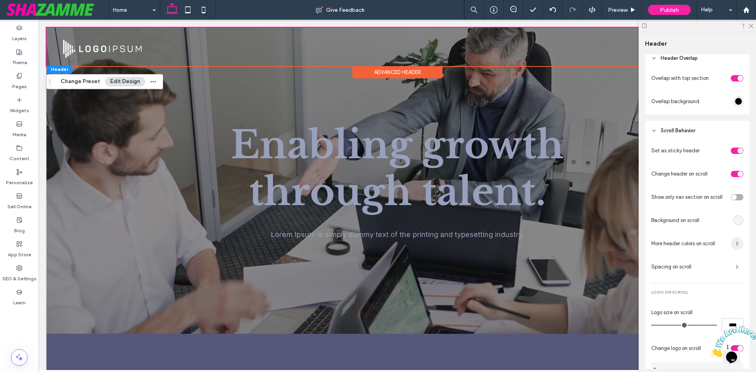
click at [734, 248] on span "button" at bounding box center [737, 243] width 13 height 13
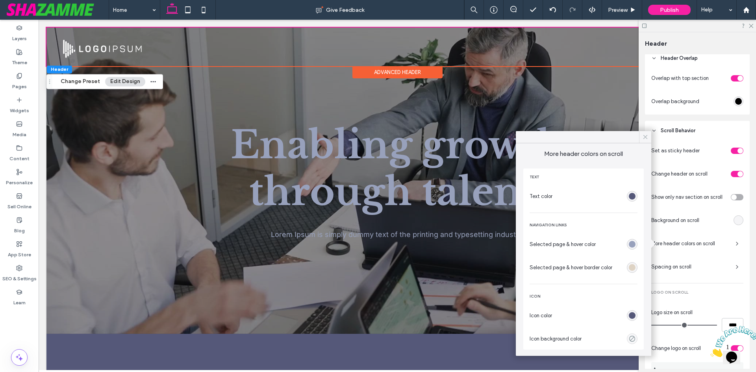
click at [645, 134] on icon at bounding box center [645, 137] width 7 height 7
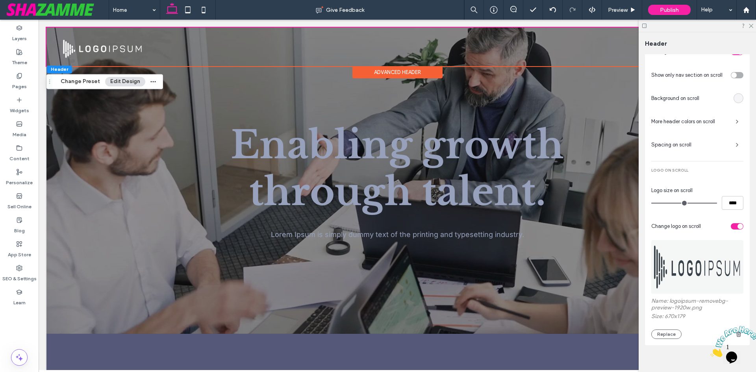
scroll to position [400, 0]
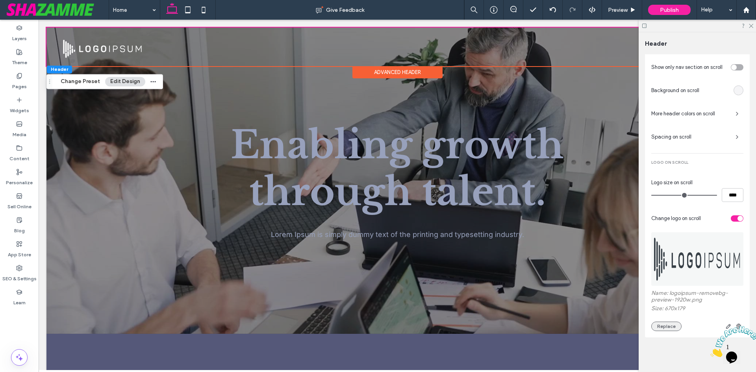
click at [664, 328] on button "Replace" at bounding box center [666, 326] width 30 height 9
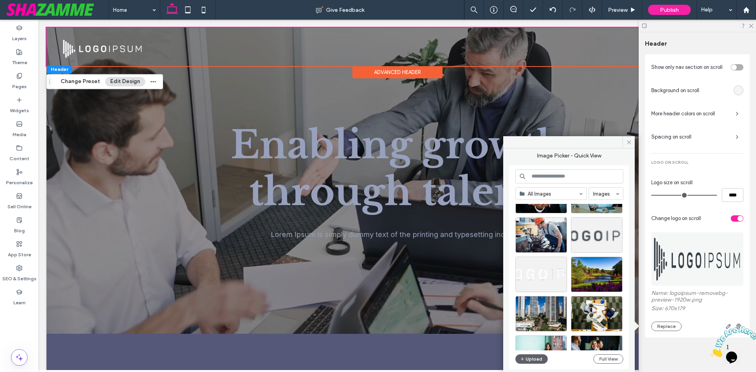
scroll to position [512, 0]
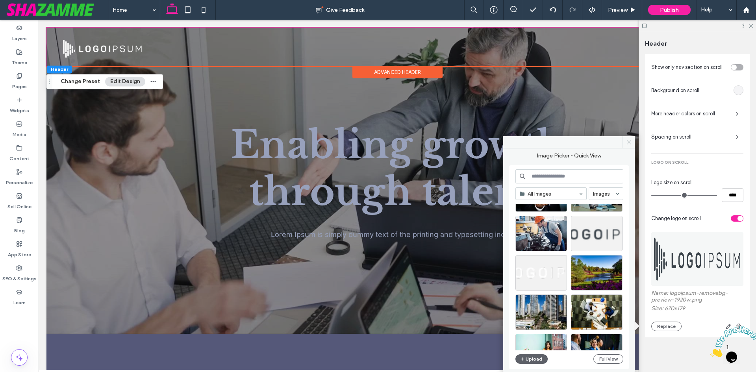
drag, startPoint x: 629, startPoint y: 142, endPoint x: 588, endPoint y: 119, distance: 47.6
click at [629, 142] on icon at bounding box center [629, 142] width 6 height 6
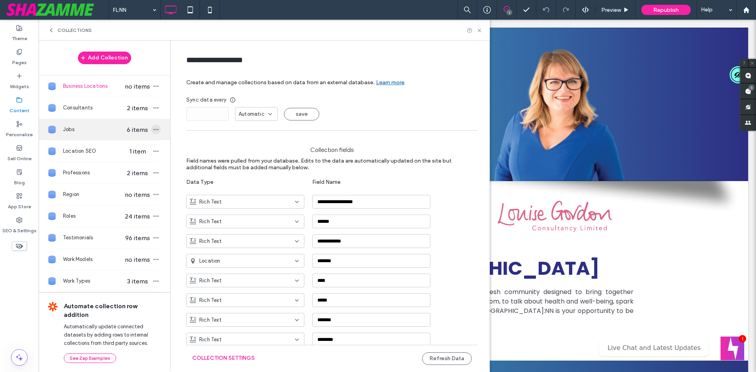
click at [153, 126] on icon "button" at bounding box center [156, 129] width 6 height 6
type input "****"
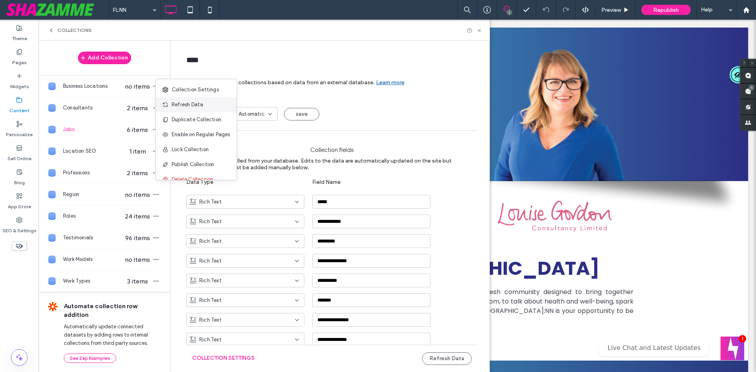
click at [180, 106] on span "Refresh Data" at bounding box center [188, 105] width 32 height 8
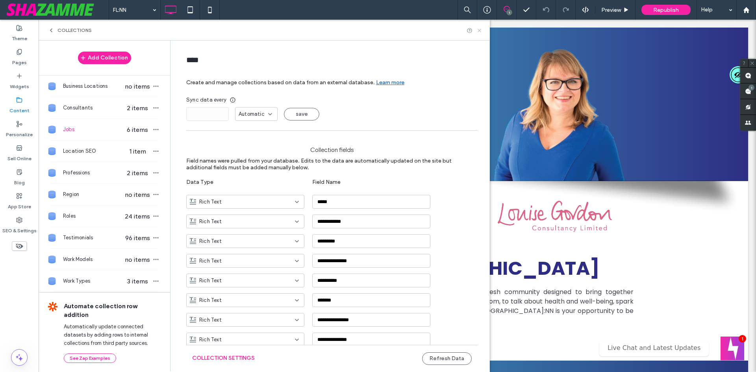
click at [480, 30] on icon at bounding box center [480, 31] width 6 height 6
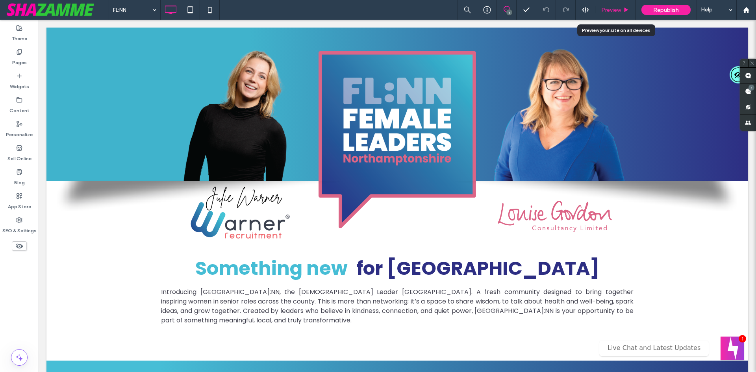
click at [608, 4] on div "Preview" at bounding box center [615, 10] width 40 height 20
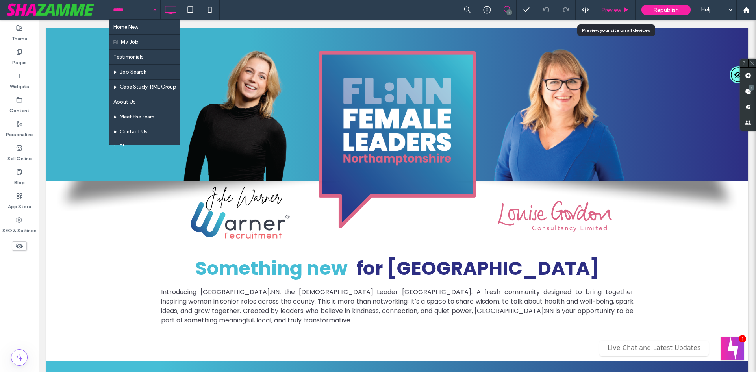
click at [620, 13] on div "Preview" at bounding box center [615, 10] width 40 height 20
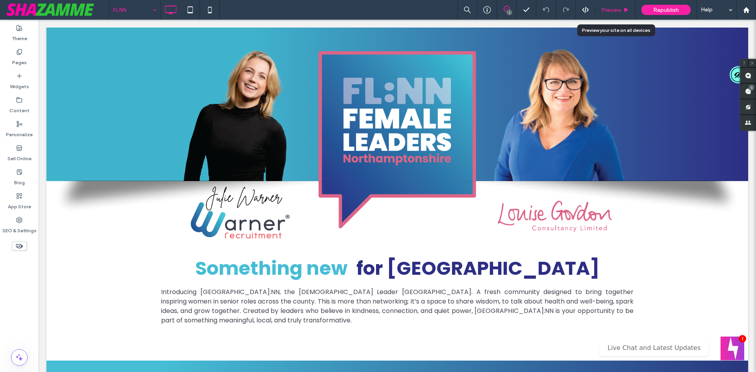
click at [618, 9] on span "Preview" at bounding box center [611, 10] width 20 height 7
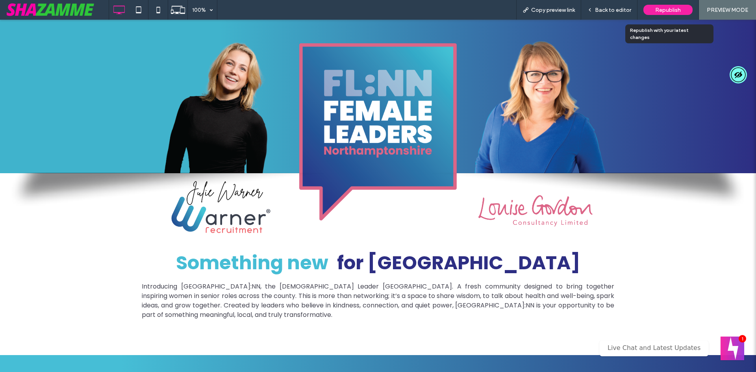
click at [654, 16] on div "Republish" at bounding box center [668, 10] width 49 height 20
click at [656, 11] on span "Republish" at bounding box center [668, 10] width 26 height 7
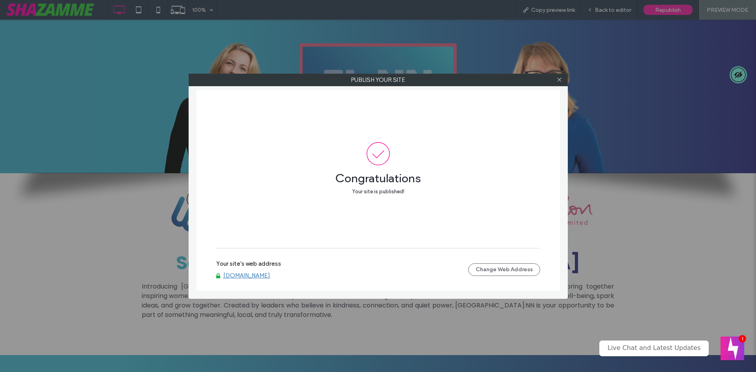
click at [269, 275] on link "[DOMAIN_NAME]" at bounding box center [246, 275] width 47 height 7
drag, startPoint x: 565, startPoint y: 80, endPoint x: 561, endPoint y: 81, distance: 4.4
click at [565, 81] on div at bounding box center [560, 80] width 12 height 12
click at [560, 81] on use at bounding box center [559, 80] width 4 height 4
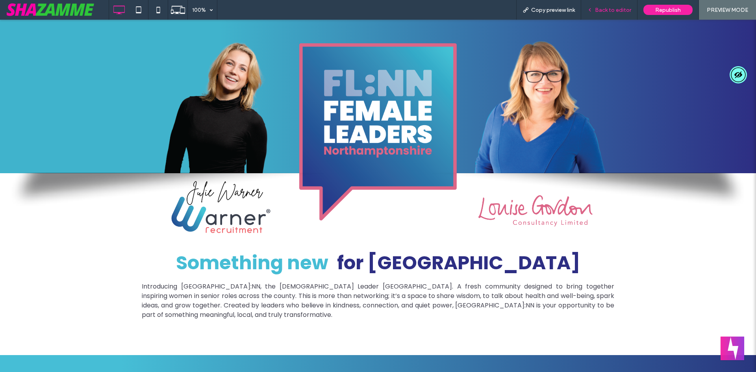
click at [613, 8] on span "Back to editor" at bounding box center [613, 10] width 36 height 7
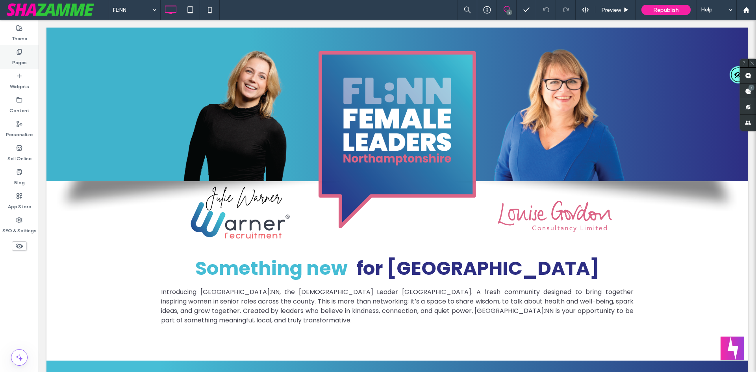
click at [18, 50] on use at bounding box center [19, 51] width 4 height 5
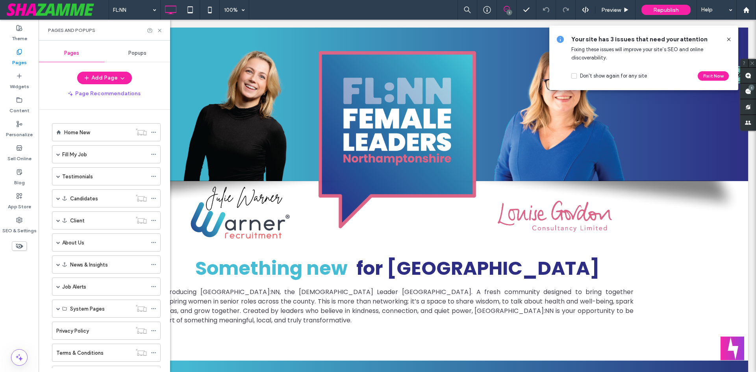
scroll to position [118, 0]
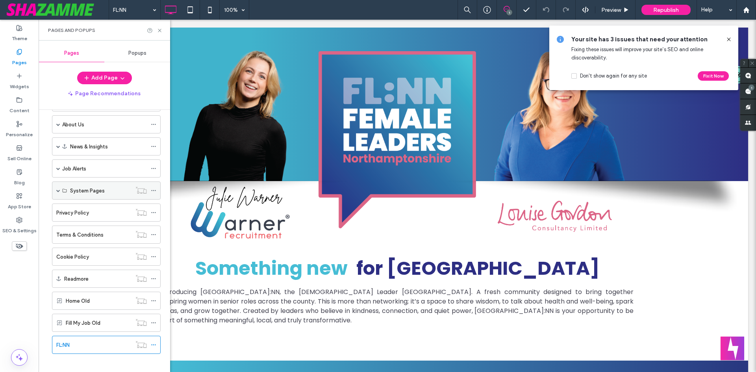
click at [58, 191] on span at bounding box center [58, 191] width 4 height 4
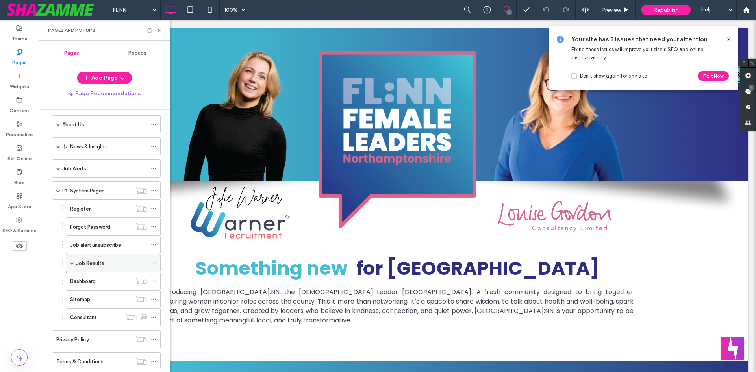
click at [95, 262] on label "Job Results" at bounding box center [90, 263] width 28 height 14
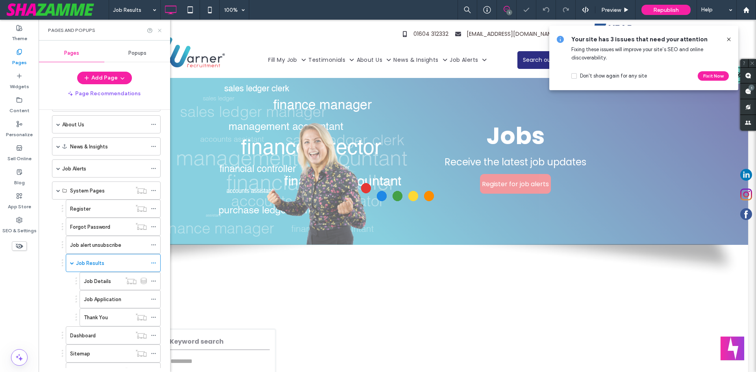
click at [161, 32] on icon at bounding box center [160, 31] width 6 height 6
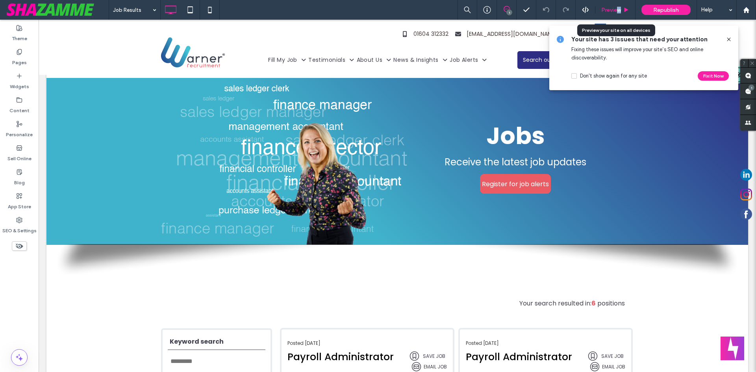
click at [618, 11] on span "Preview" at bounding box center [611, 10] width 20 height 7
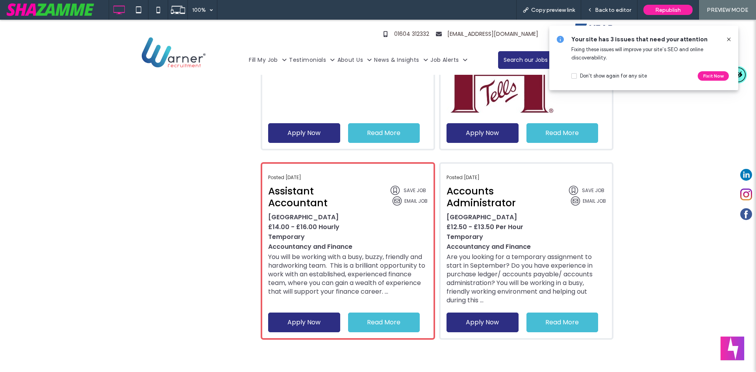
scroll to position [709, 0]
